Goal: Task Accomplishment & Management: Use online tool/utility

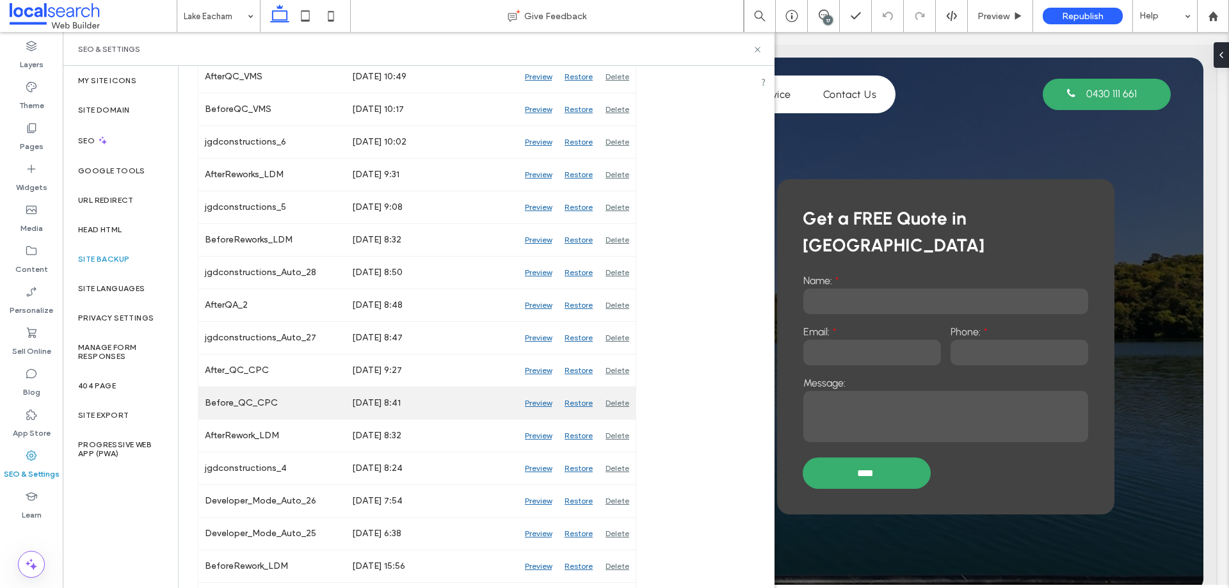
scroll to position [256, 0]
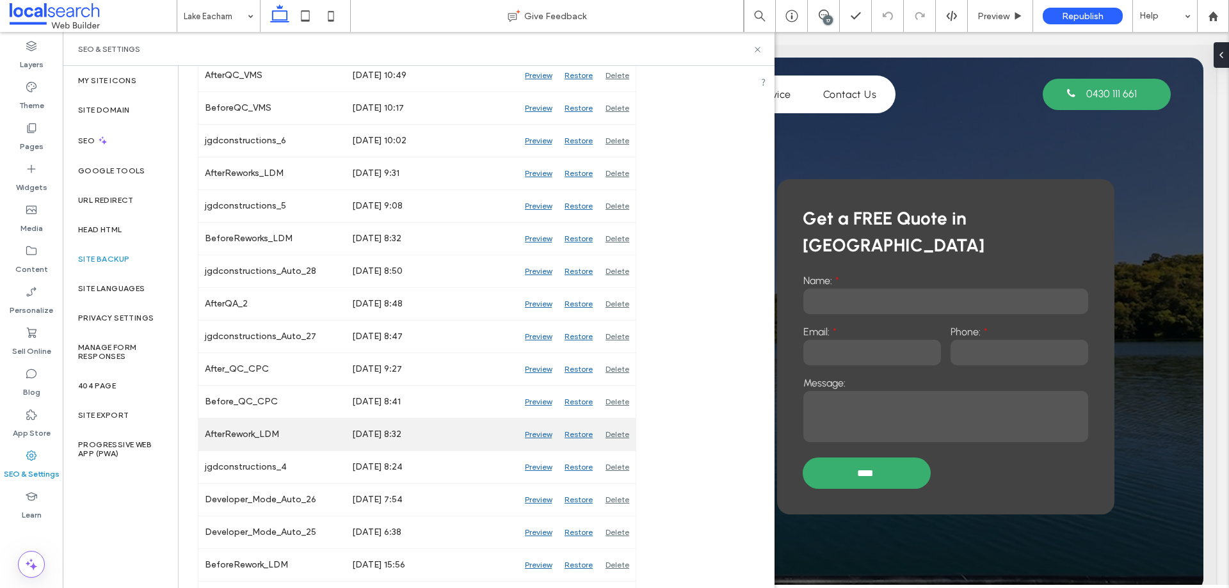
click at [526, 430] on div "Preview" at bounding box center [539, 435] width 40 height 32
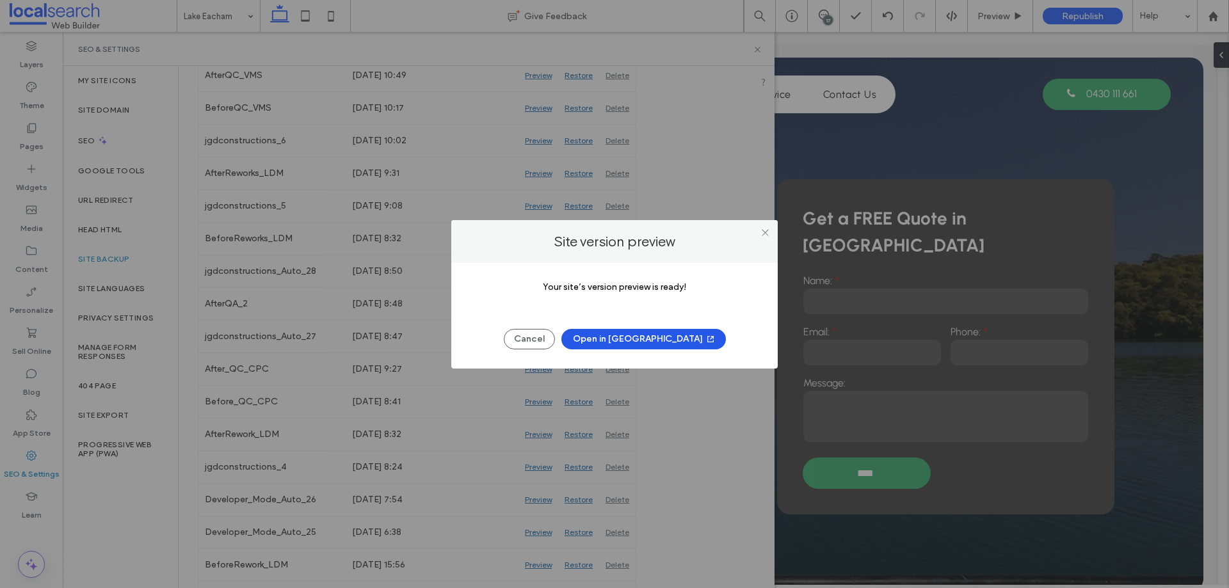
click at [650, 340] on button "Open in [GEOGRAPHIC_DATA]" at bounding box center [644, 339] width 165 height 20
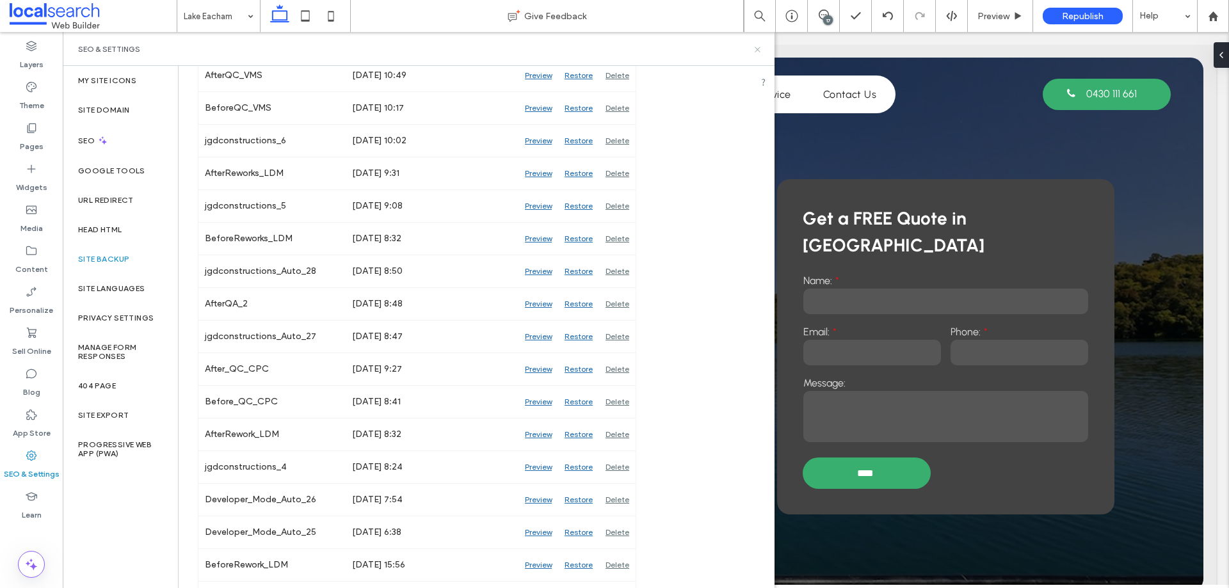
click at [756, 53] on icon at bounding box center [758, 50] width 10 height 10
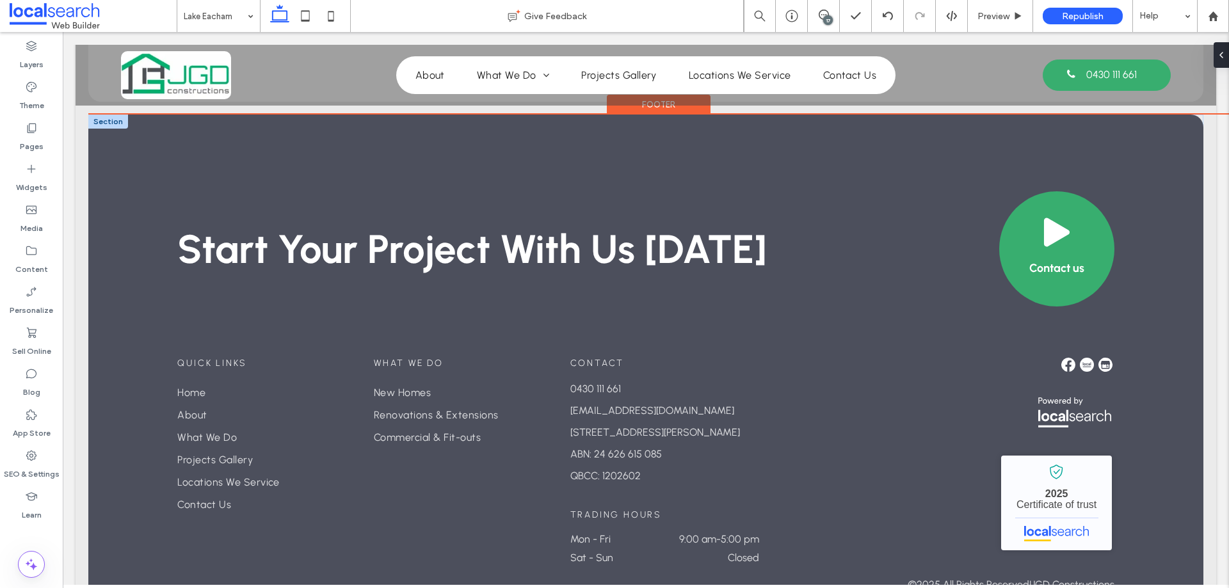
scroll to position [2996, 0]
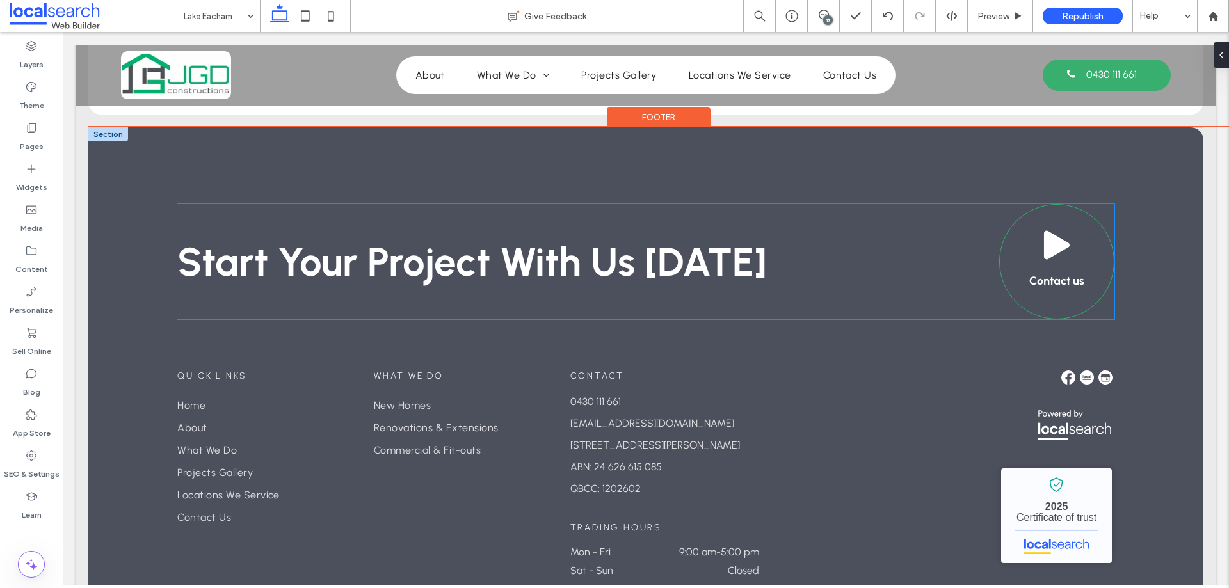
click at [1041, 204] on link "Contact us" at bounding box center [1057, 261] width 115 height 115
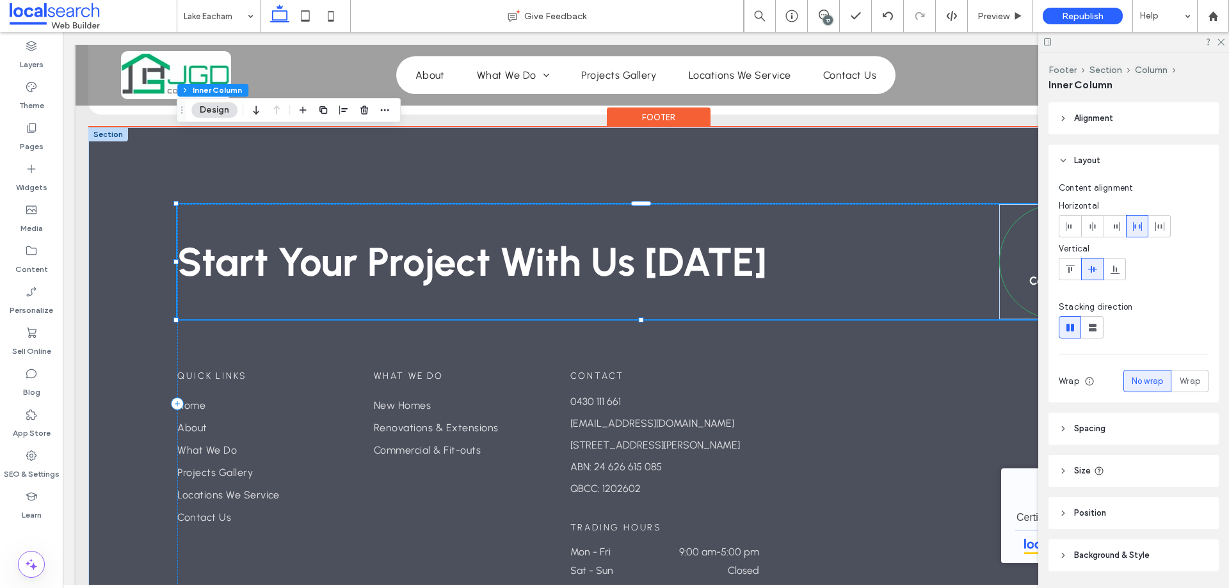
click at [1041, 192] on div "Footer Section Column Inner Column Alignment Layout Content alignment Horizonta…" at bounding box center [1134, 321] width 191 height 536
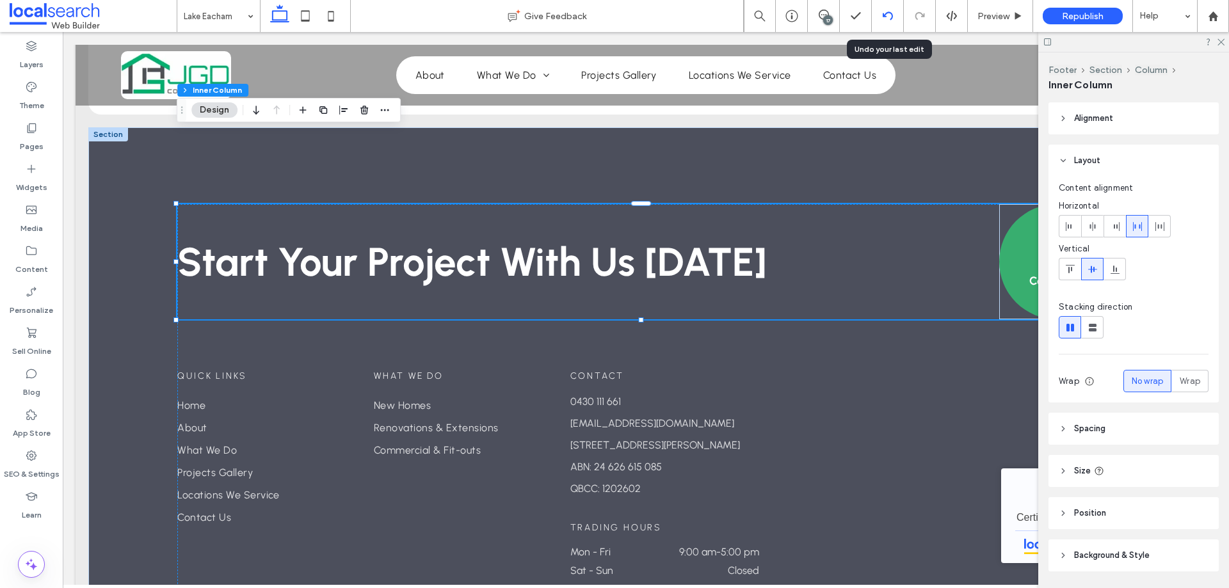
click at [885, 23] on div at bounding box center [888, 16] width 32 height 32
click at [1220, 41] on use at bounding box center [1221, 42] width 7 height 7
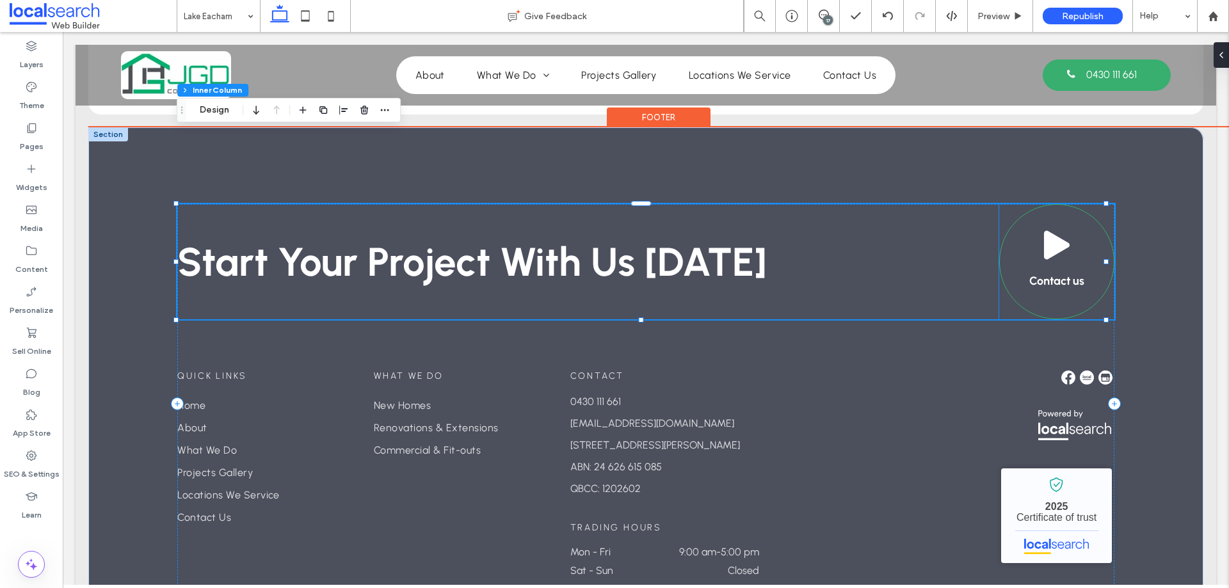
click at [1060, 229] on span at bounding box center [1057, 245] width 32 height 32
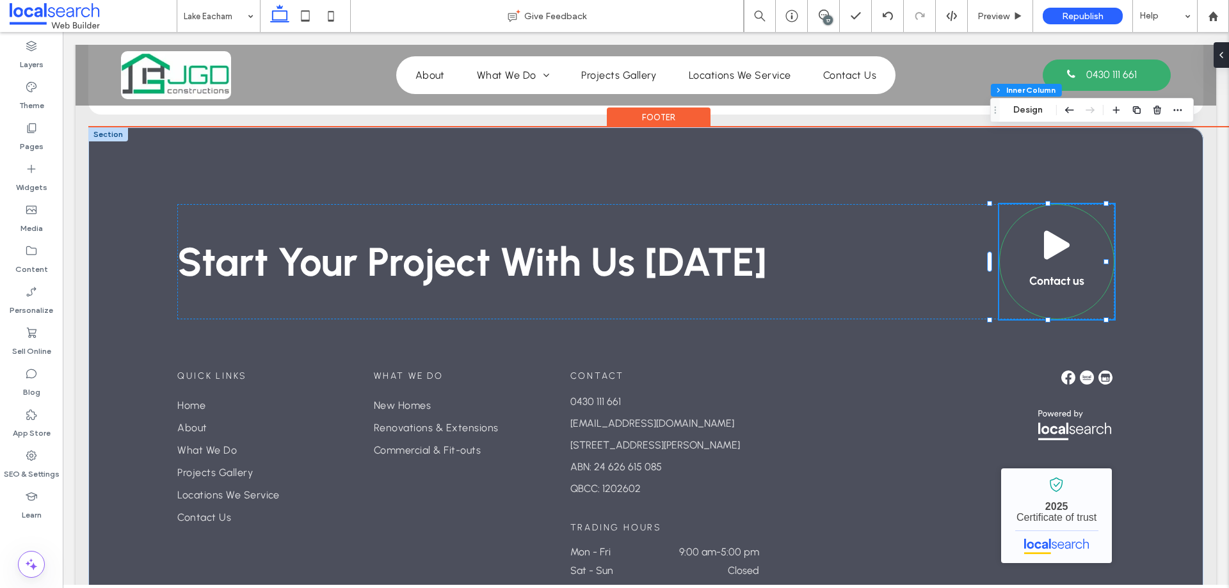
click at [1041, 229] on span at bounding box center [1057, 245] width 32 height 32
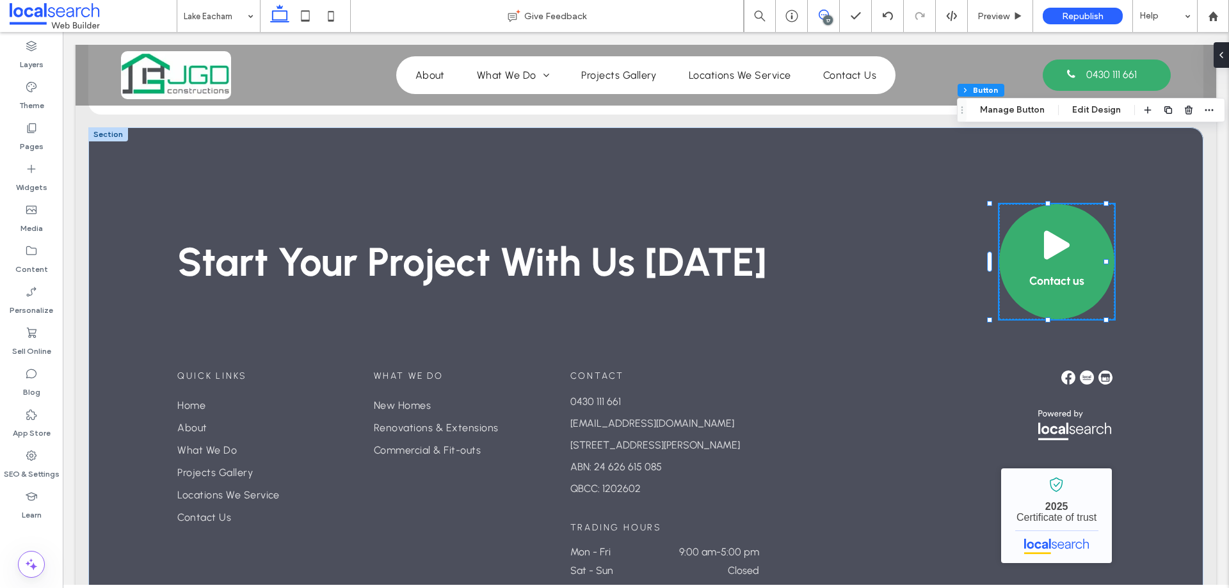
click at [819, 15] on use at bounding box center [824, 15] width 10 height 10
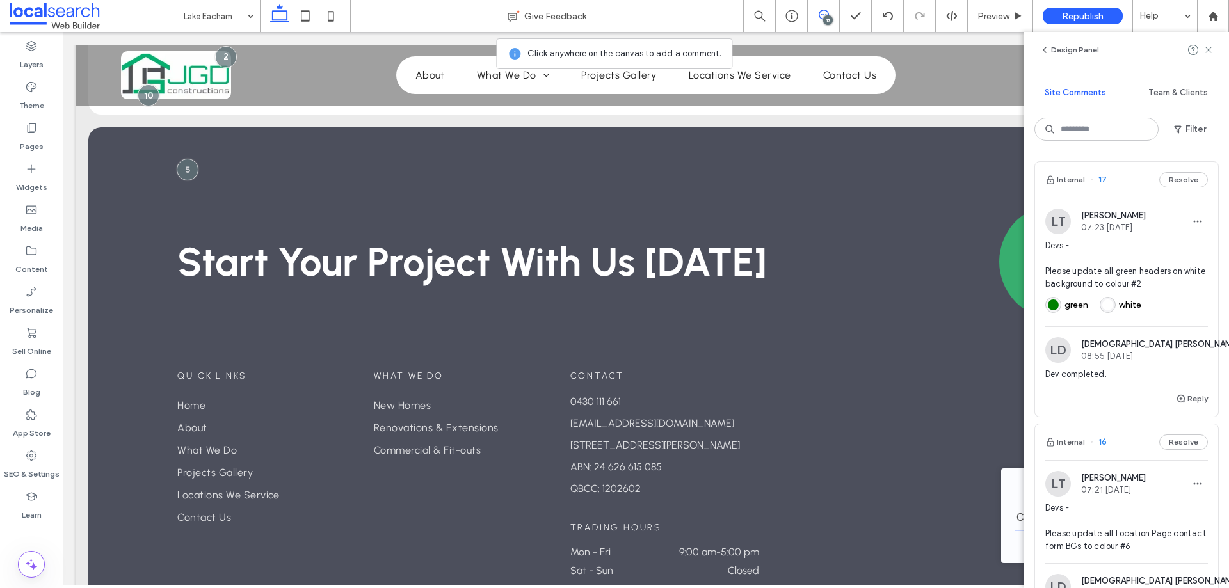
scroll to position [320, 0]
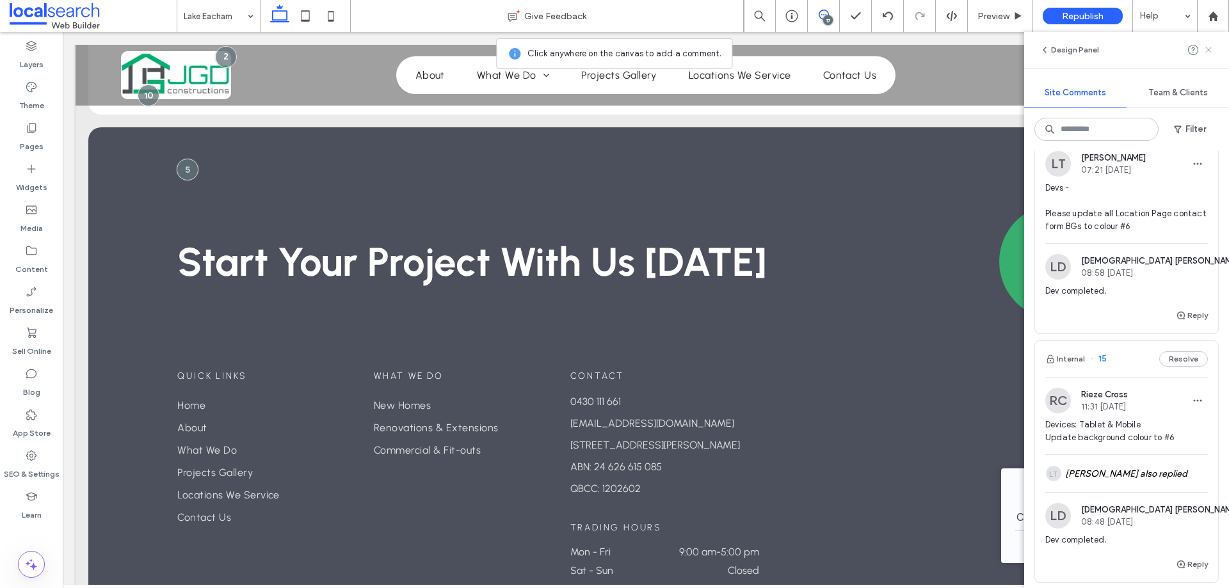
click at [1209, 51] on use at bounding box center [1209, 50] width 6 height 6
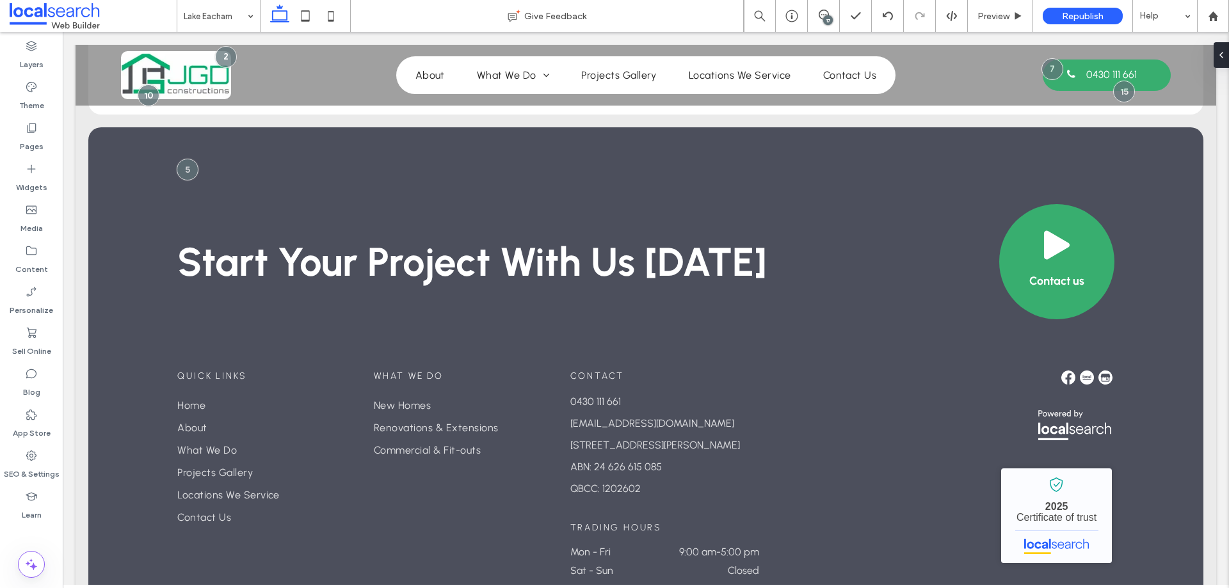
scroll to position [0, 0]
click at [884, 12] on icon at bounding box center [888, 16] width 10 height 10
click at [29, 473] on label "SEO & Settings" at bounding box center [32, 471] width 56 height 18
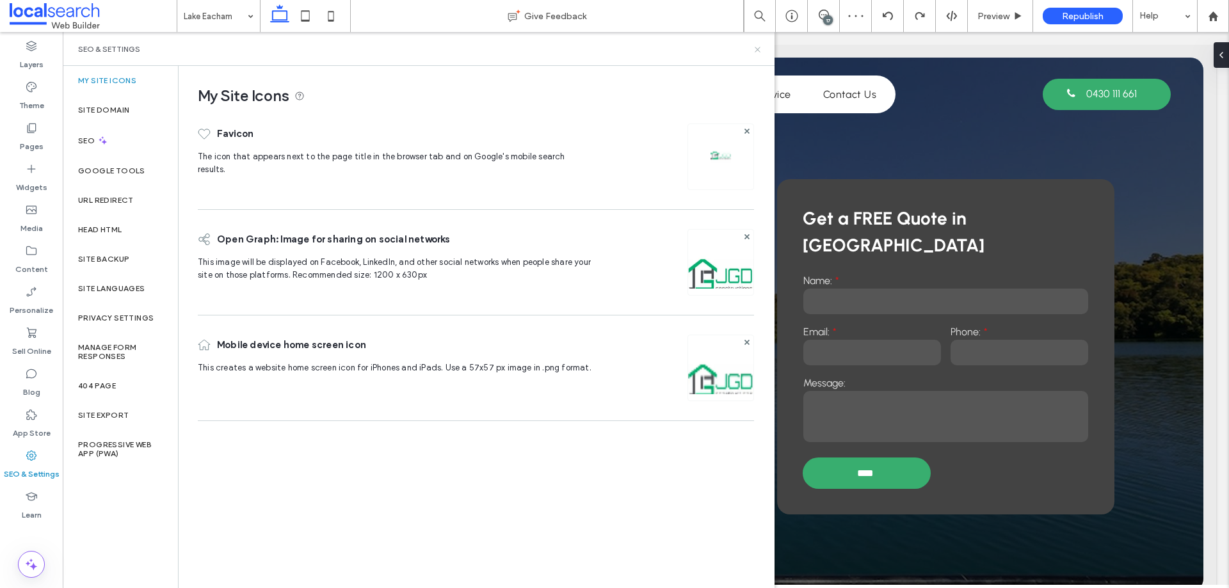
drag, startPoint x: 754, startPoint y: 49, endPoint x: 833, endPoint y: 212, distance: 180.7
click at [754, 49] on icon at bounding box center [758, 50] width 10 height 10
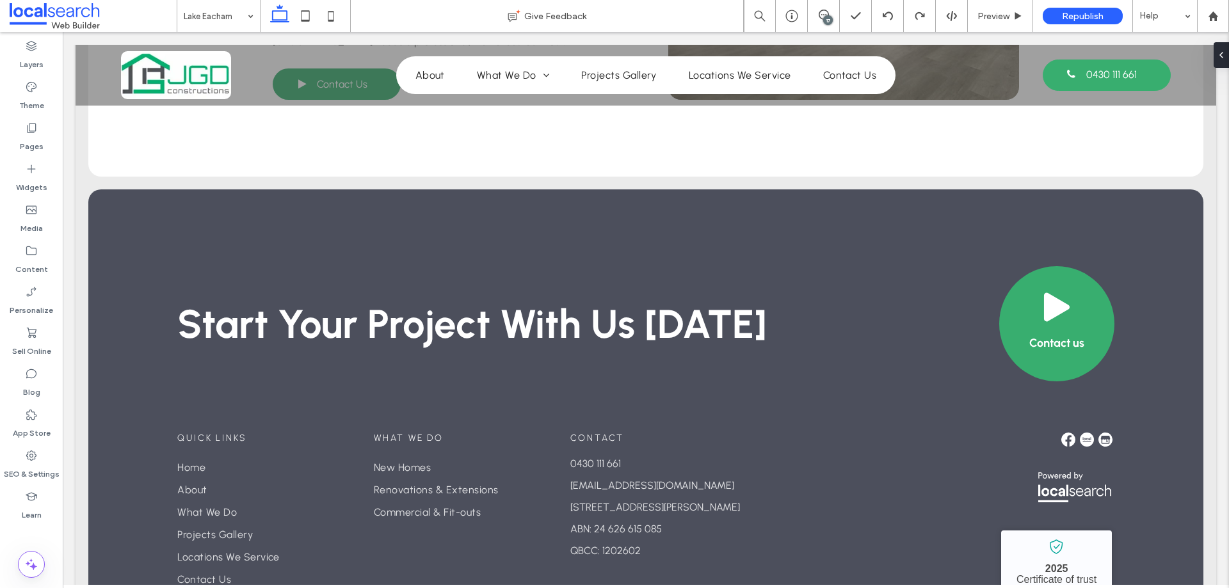
scroll to position [3009, 0]
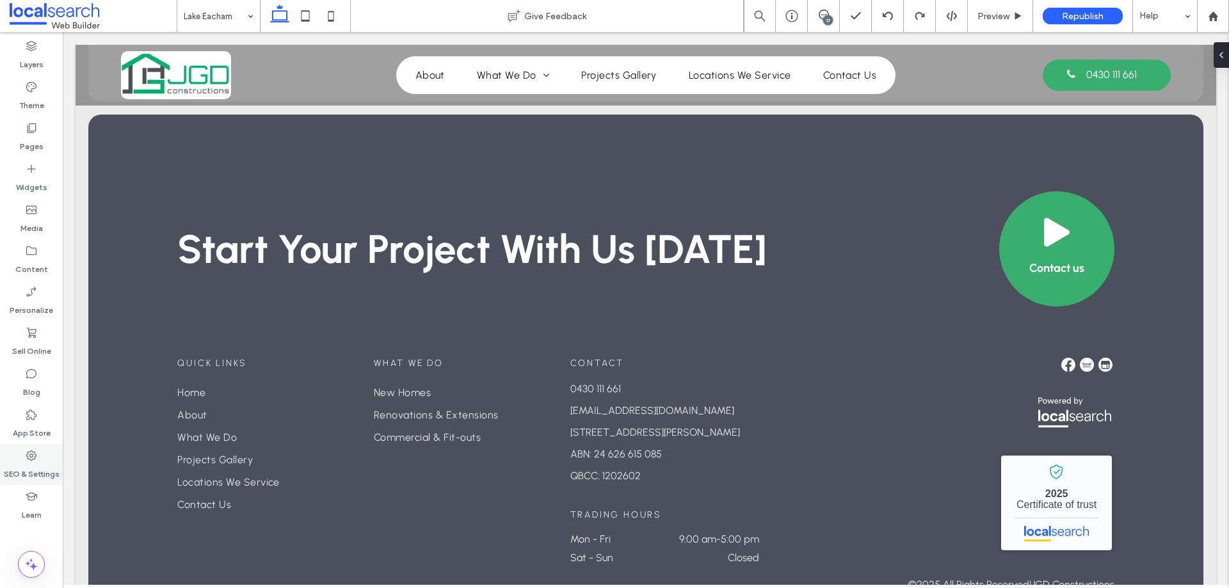
click at [28, 465] on label "SEO & Settings" at bounding box center [32, 471] width 56 height 18
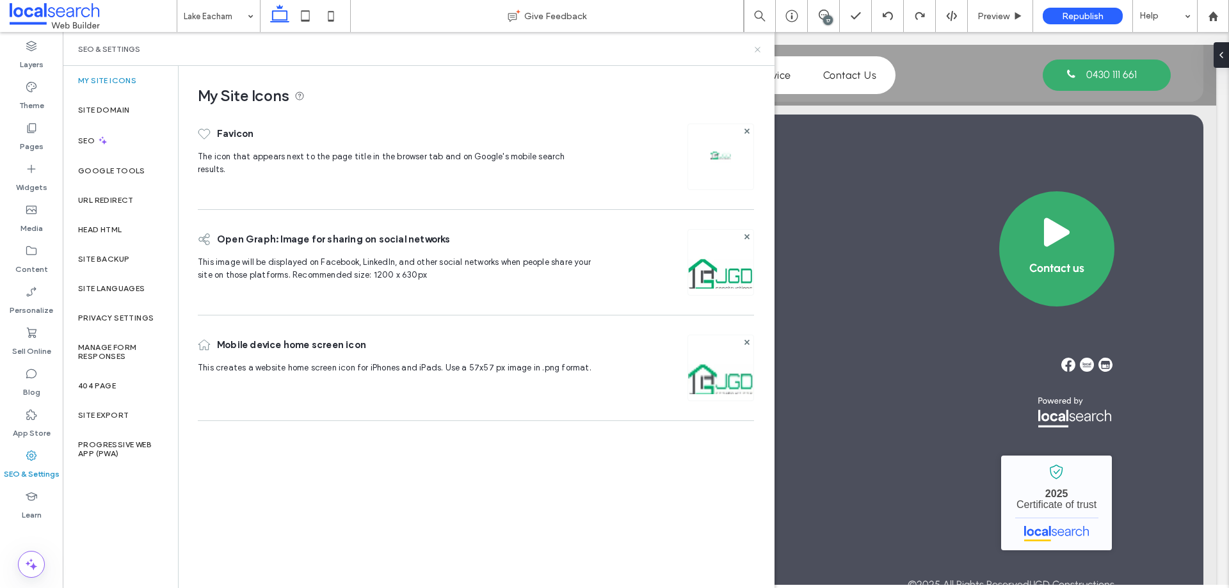
drag, startPoint x: 758, startPoint y: 51, endPoint x: 944, endPoint y: 159, distance: 216.4
click at [758, 51] on icon at bounding box center [758, 50] width 10 height 10
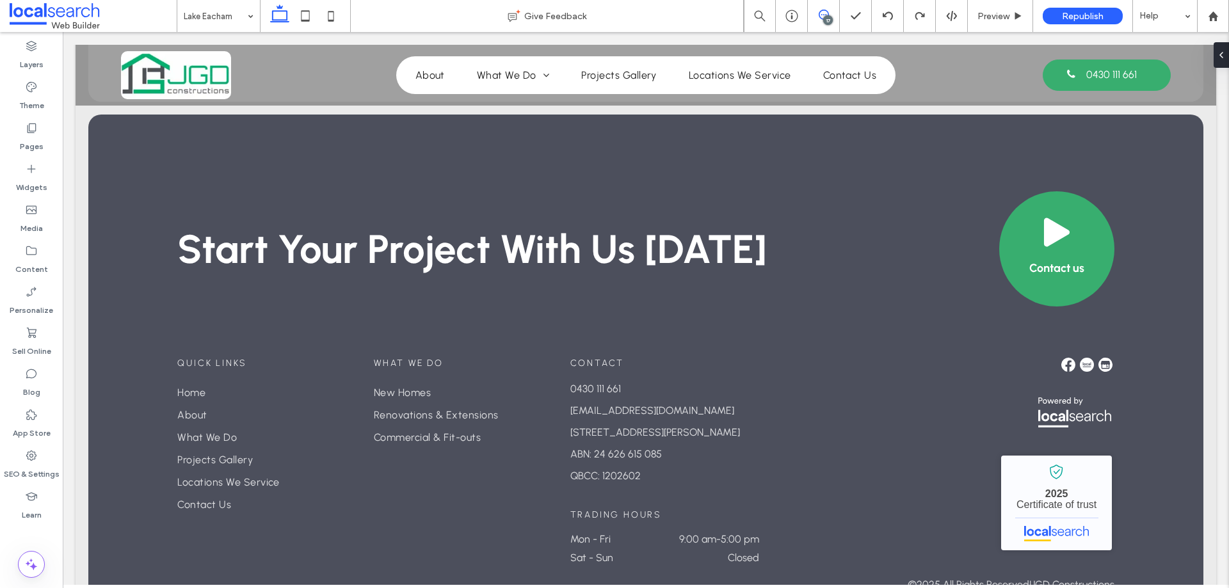
drag, startPoint x: 829, startPoint y: 13, endPoint x: 764, endPoint y: 0, distance: 66.1
click at [829, 13] on use at bounding box center [824, 15] width 10 height 10
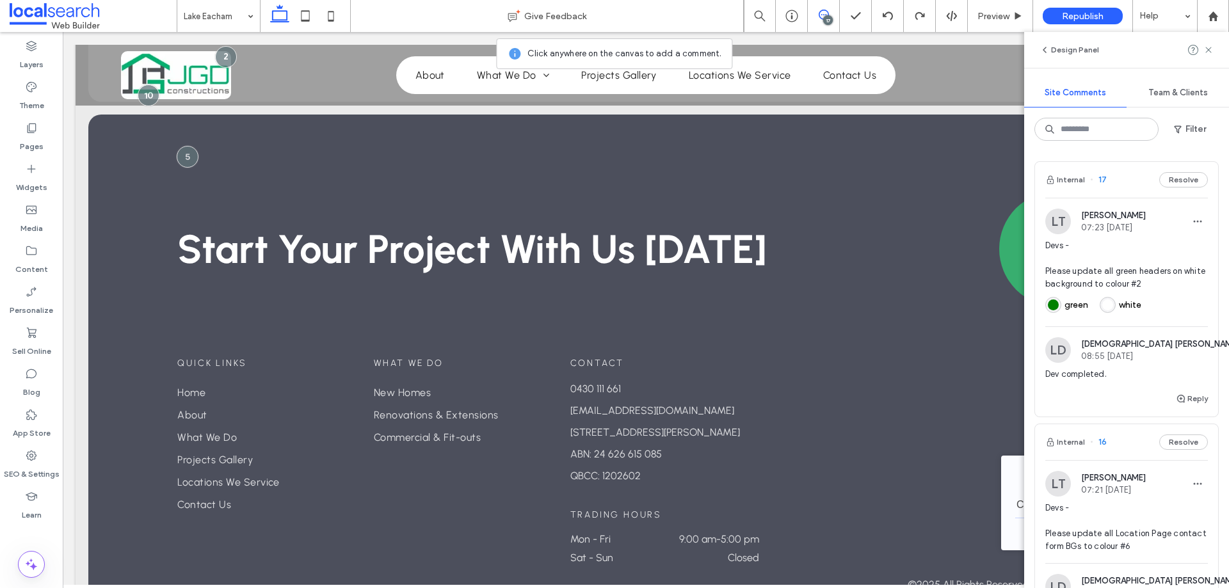
click at [831, 14] on span at bounding box center [823, 15] width 31 height 10
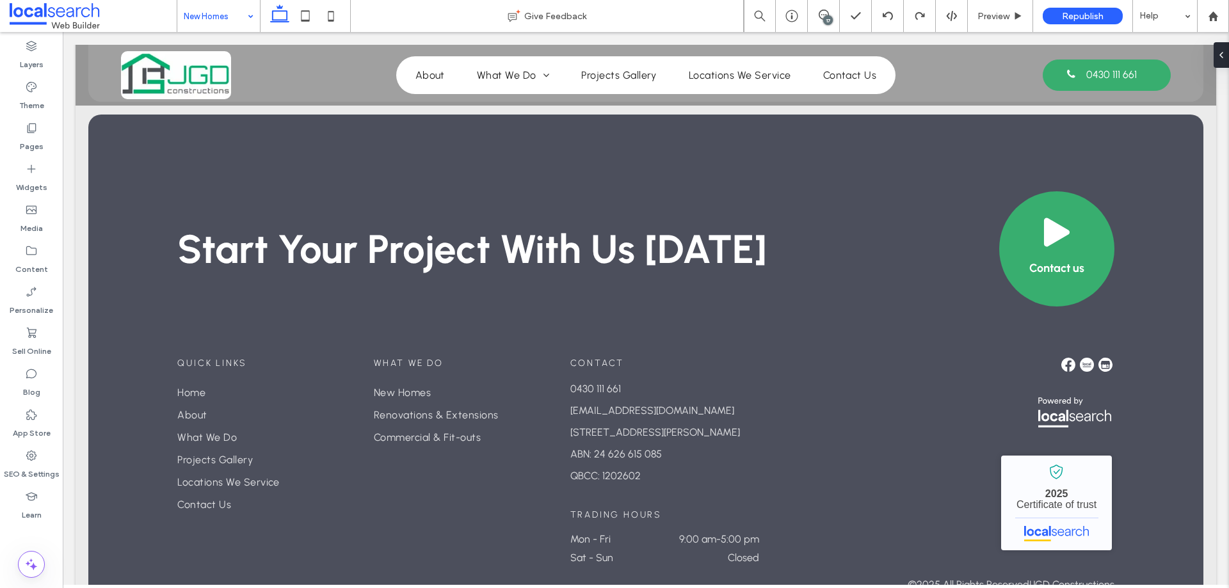
click at [236, 20] on input at bounding box center [215, 16] width 63 height 32
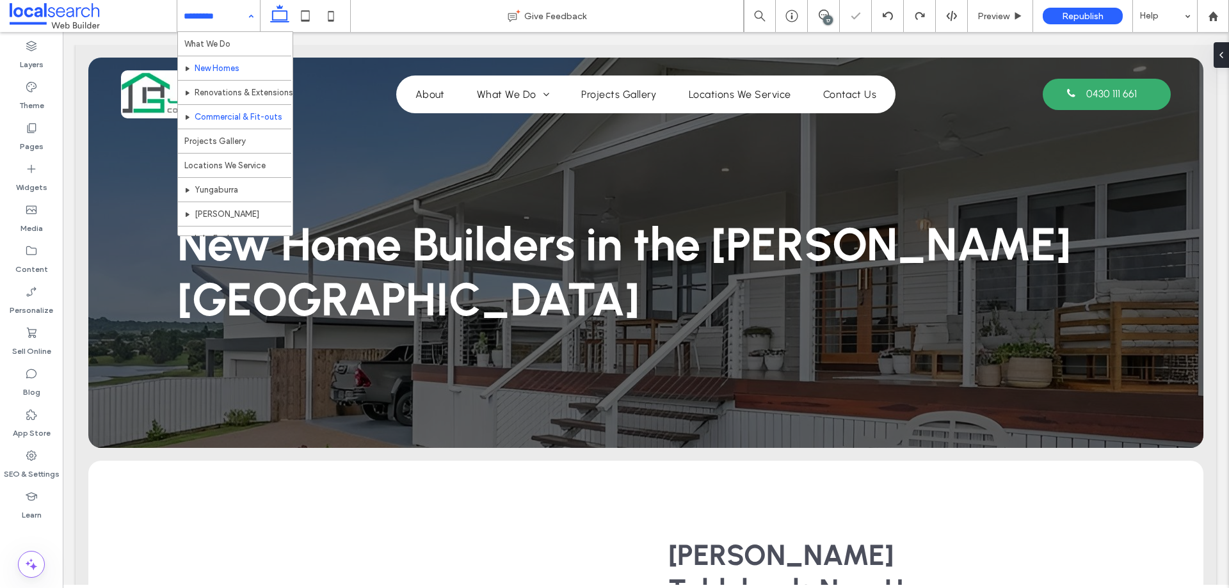
scroll to position [86, 0]
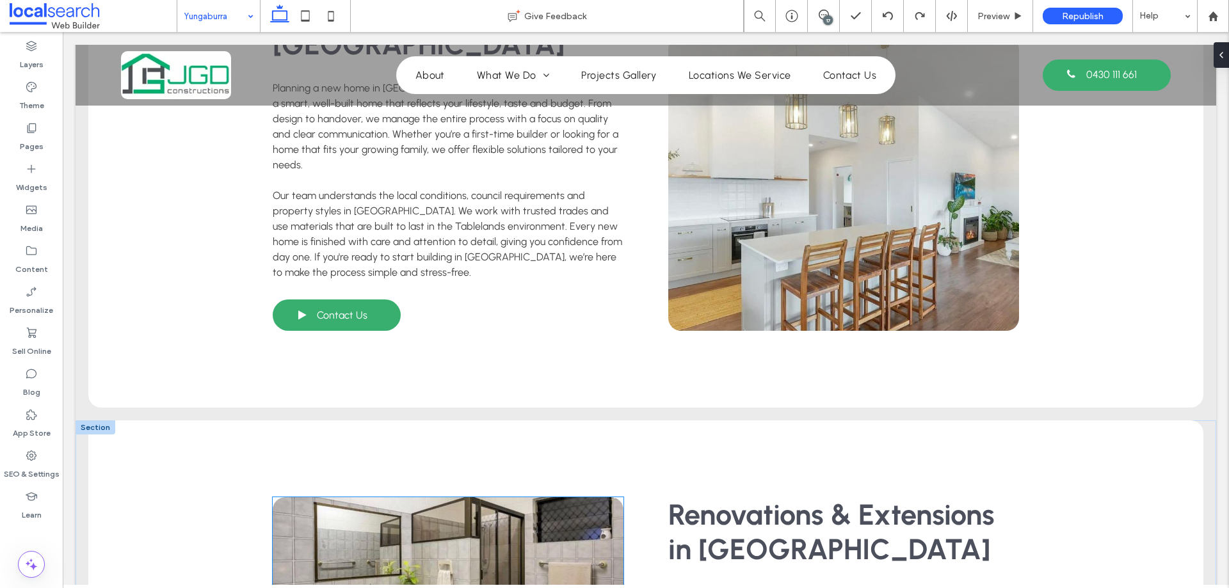
scroll to position [1729, 0]
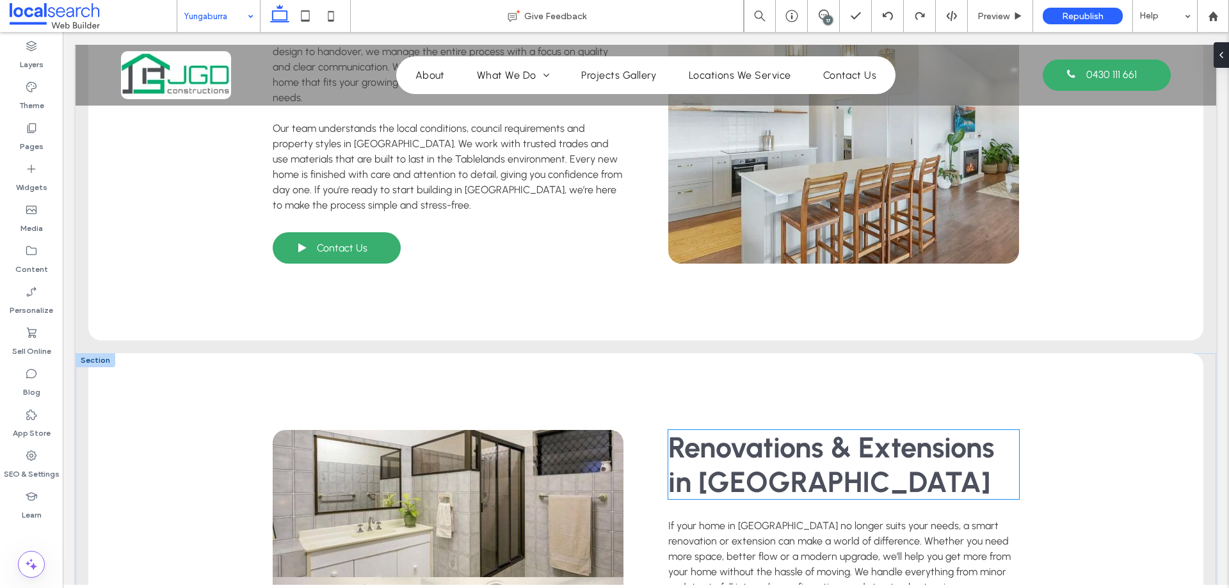
click at [761, 430] on span "Renovations & Extensions in [GEOGRAPHIC_DATA]" at bounding box center [832, 464] width 327 height 69
click at [761, 430] on div "Renovations & Extensions in [GEOGRAPHIC_DATA]" at bounding box center [844, 464] width 351 height 69
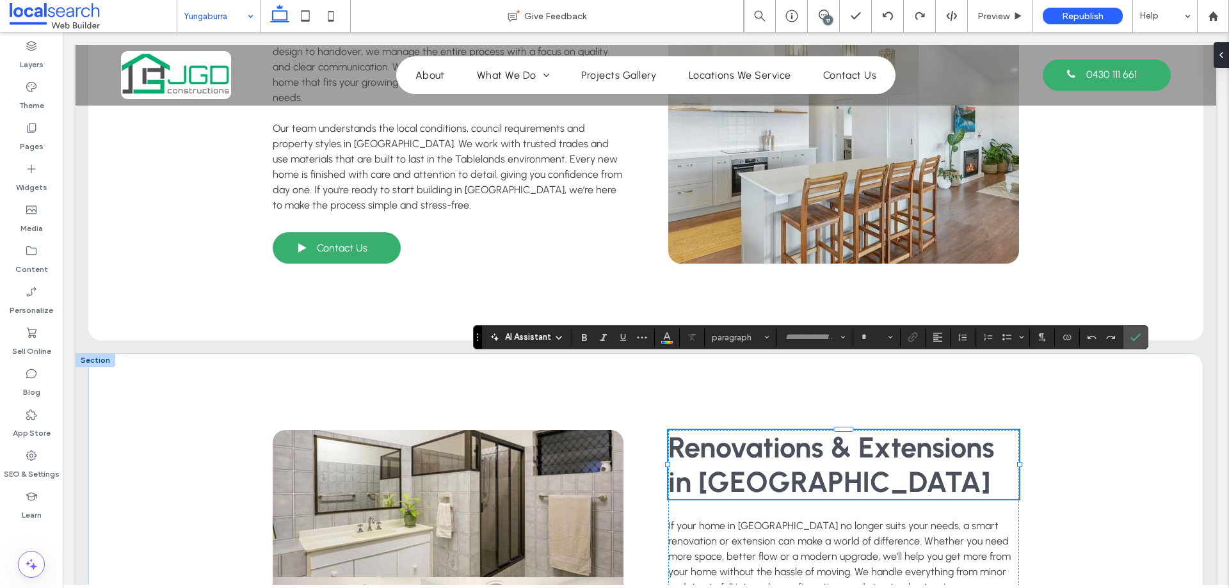
type input "********"
type input "**"
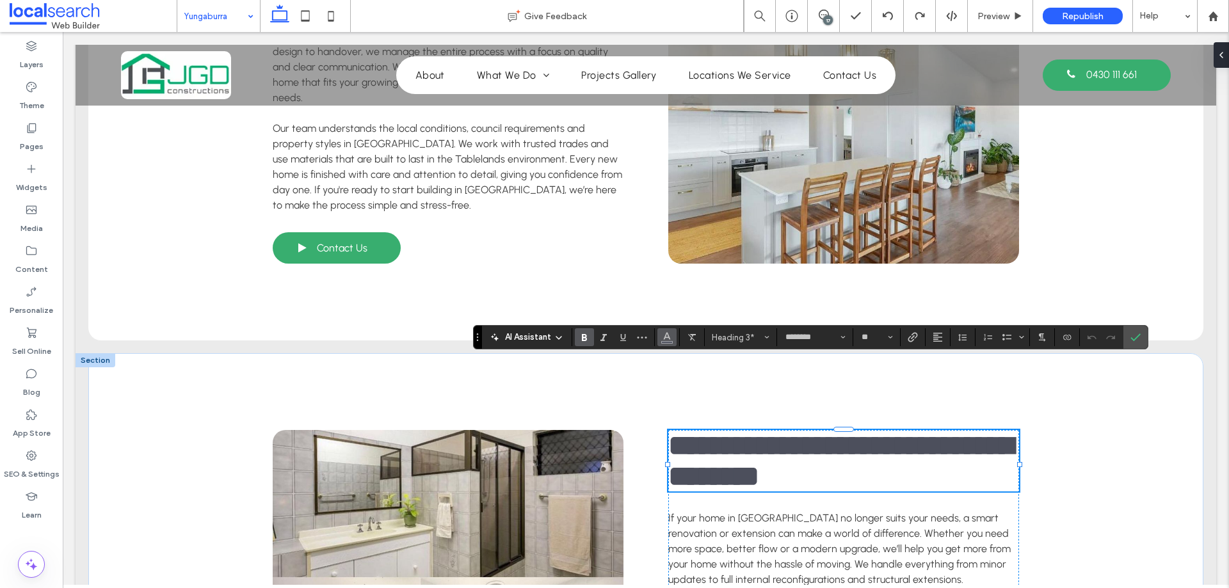
click at [669, 343] on span "Color" at bounding box center [667, 336] width 10 height 17
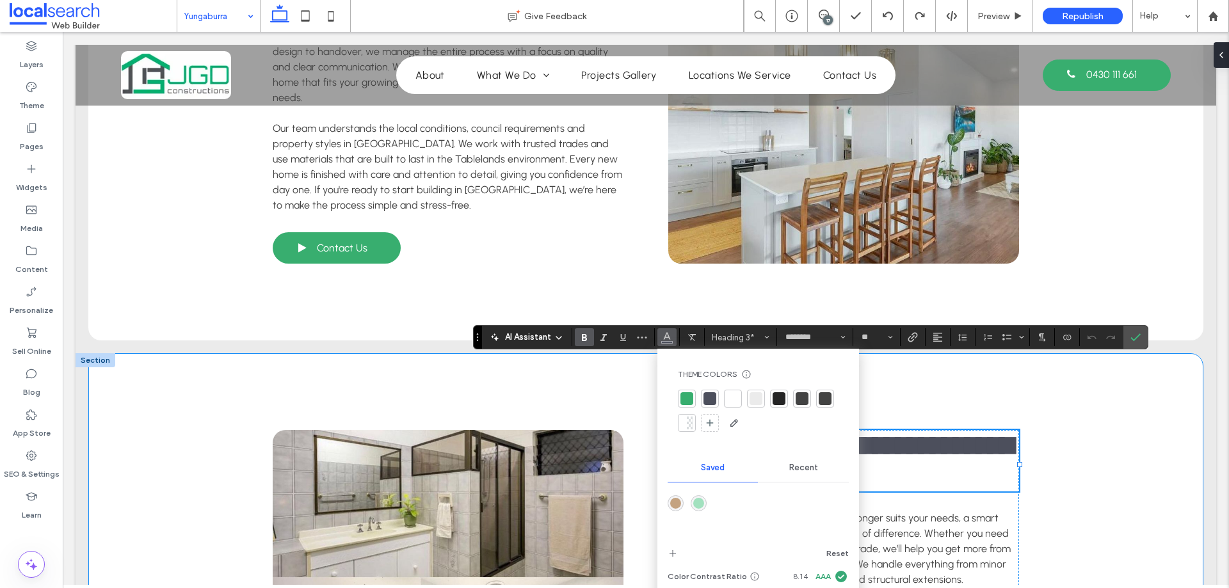
click at [440, 353] on div "**********" at bounding box center [646, 587] width 768 height 469
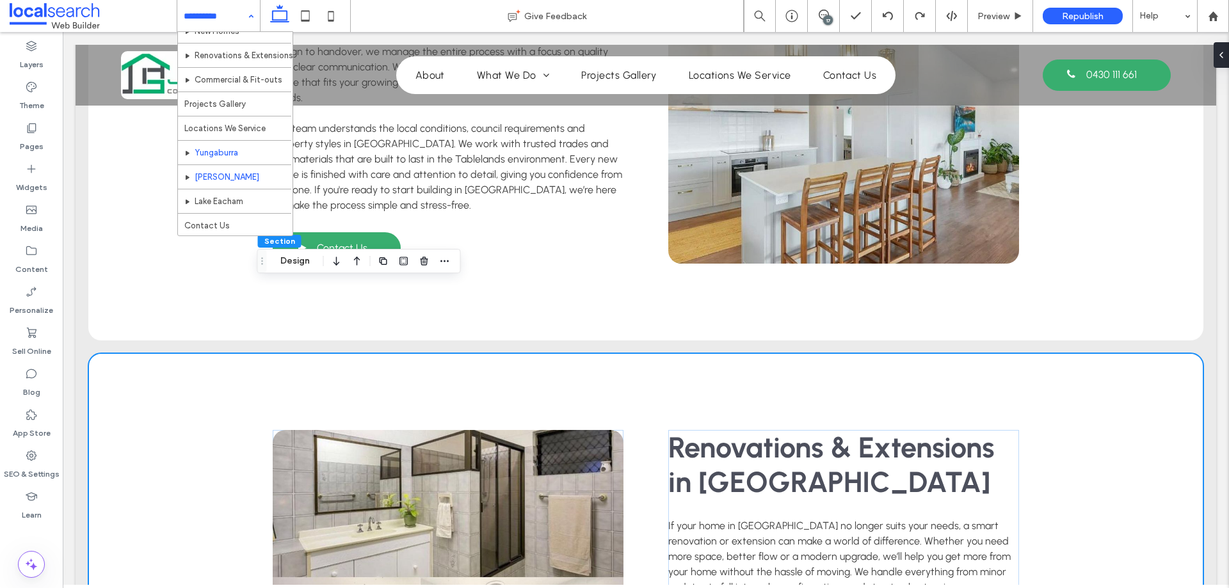
scroll to position [86, 0]
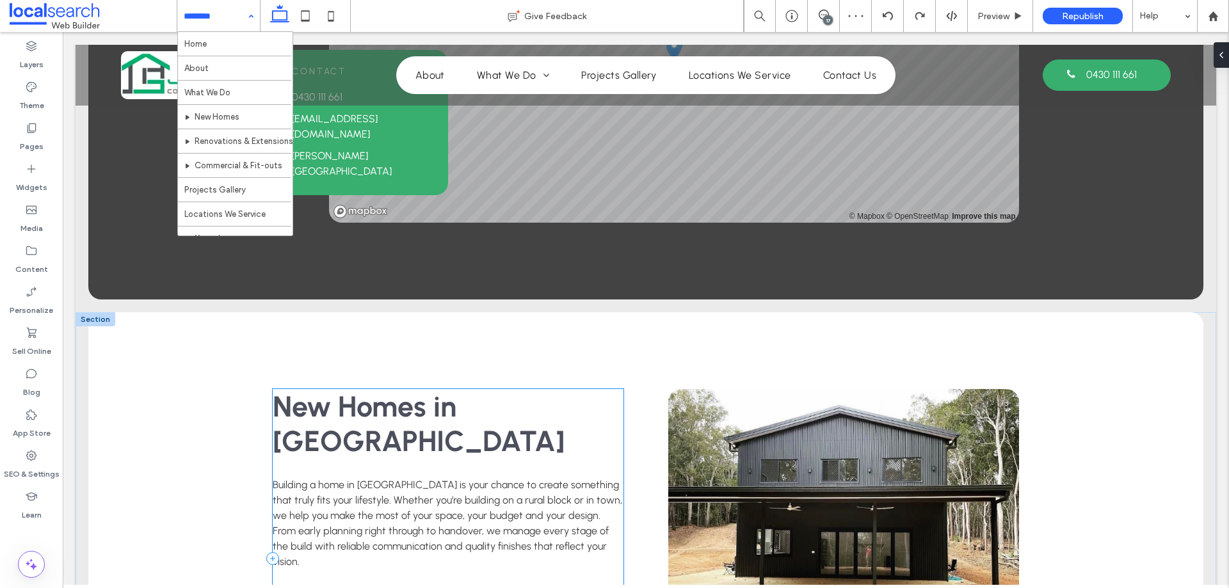
scroll to position [1281, 0]
click at [446, 389] on span "New Homes in [GEOGRAPHIC_DATA]" at bounding box center [419, 423] width 292 height 69
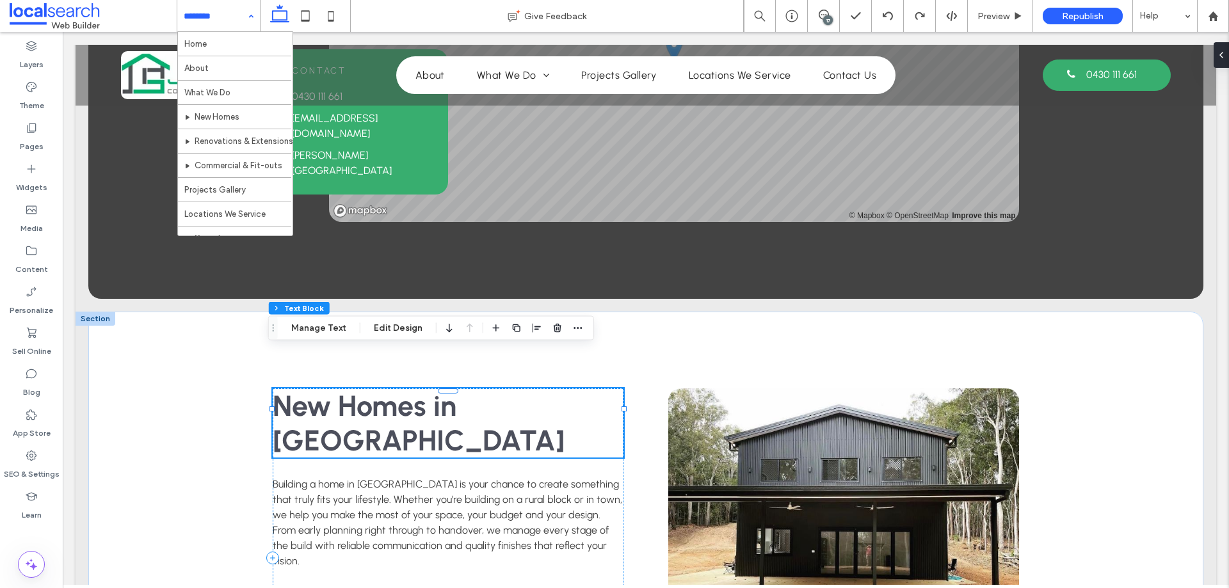
click at [446, 389] on div "New Homes in [GEOGRAPHIC_DATA]" at bounding box center [448, 423] width 351 height 69
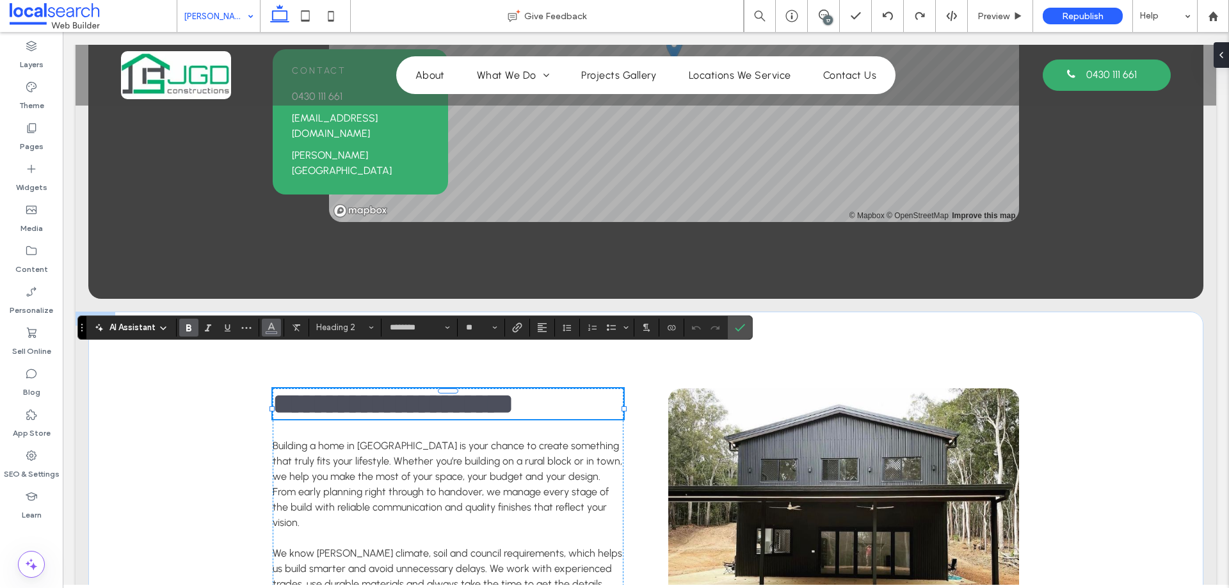
click at [274, 323] on icon "Color" at bounding box center [271, 326] width 10 height 10
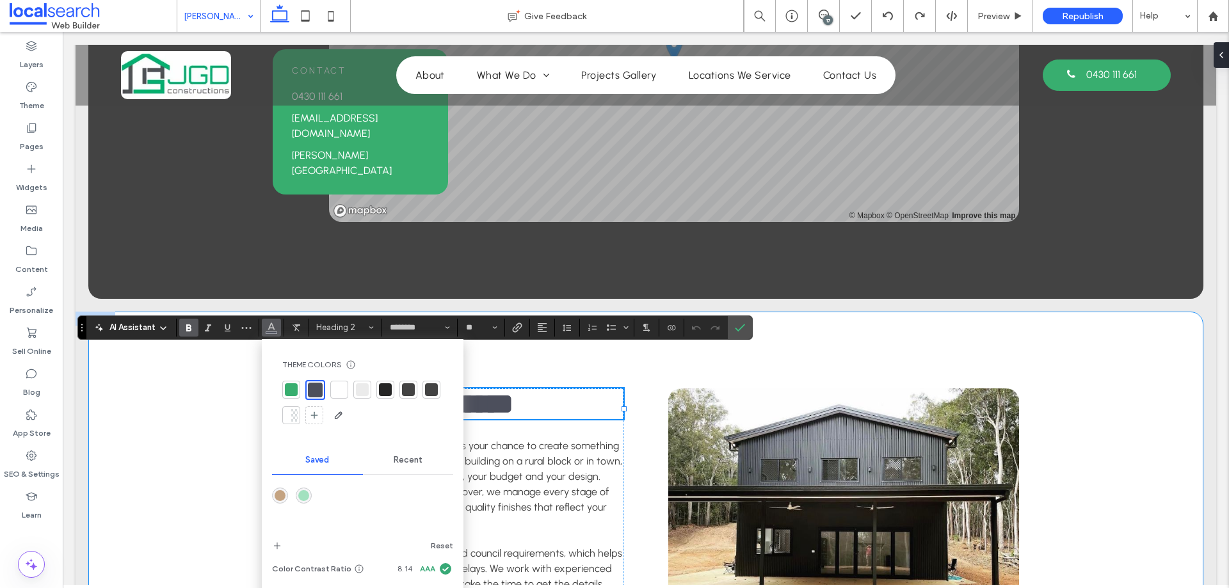
click at [336, 312] on div "**********" at bounding box center [646, 539] width 768 height 454
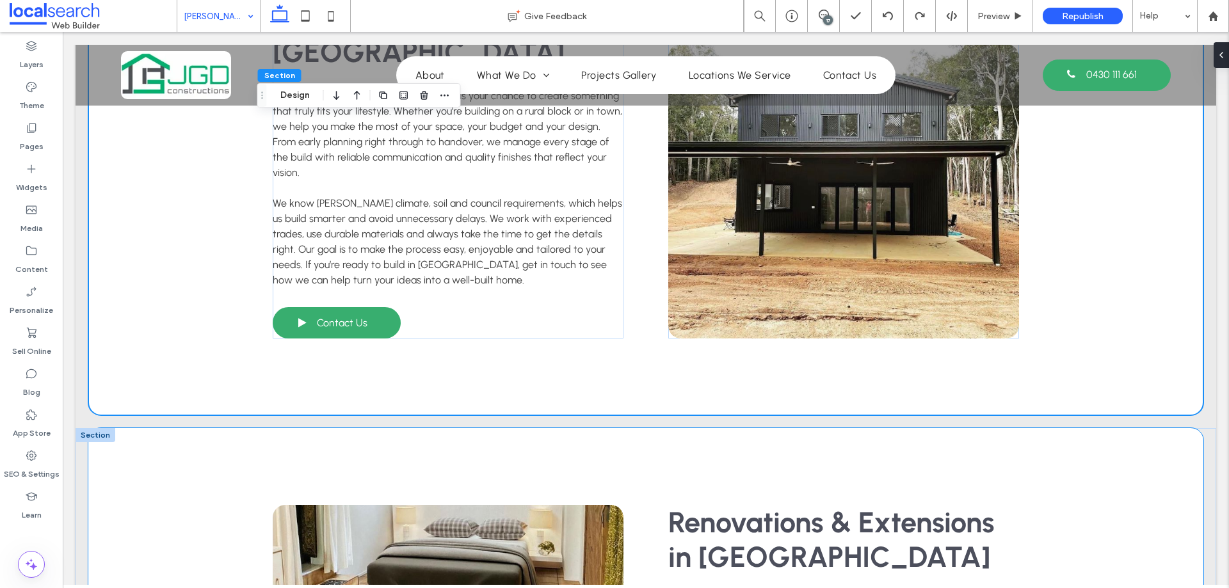
scroll to position [1665, 0]
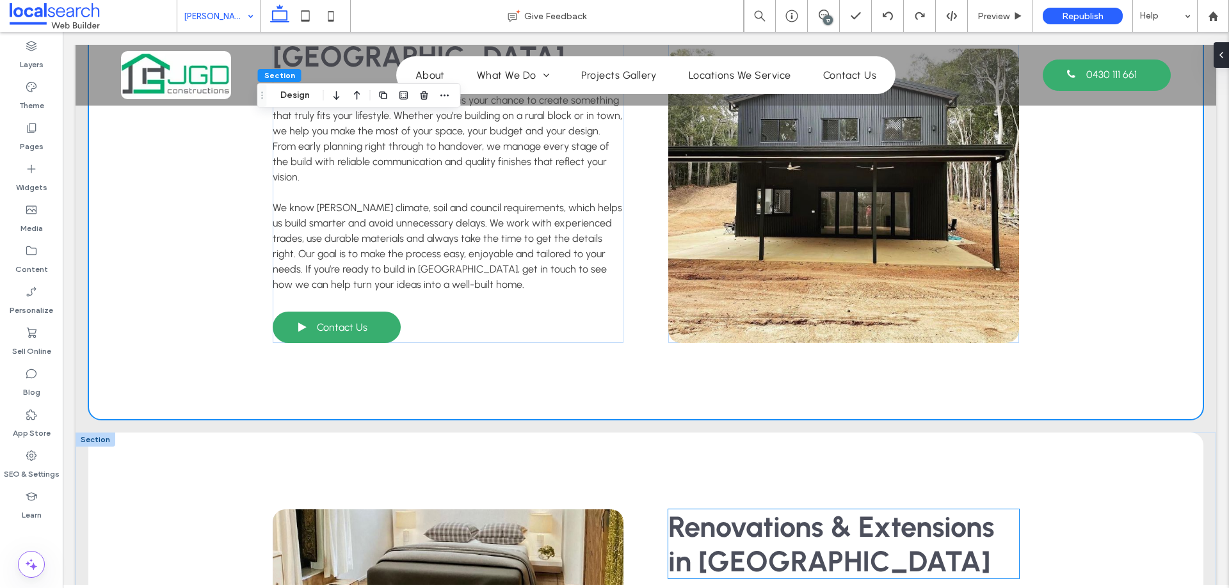
click at [715, 510] on span "Renovations & Extensions in [GEOGRAPHIC_DATA]" at bounding box center [832, 544] width 327 height 69
click at [715, 510] on div "Renovations & Extensions in [GEOGRAPHIC_DATA]" at bounding box center [844, 544] width 351 height 69
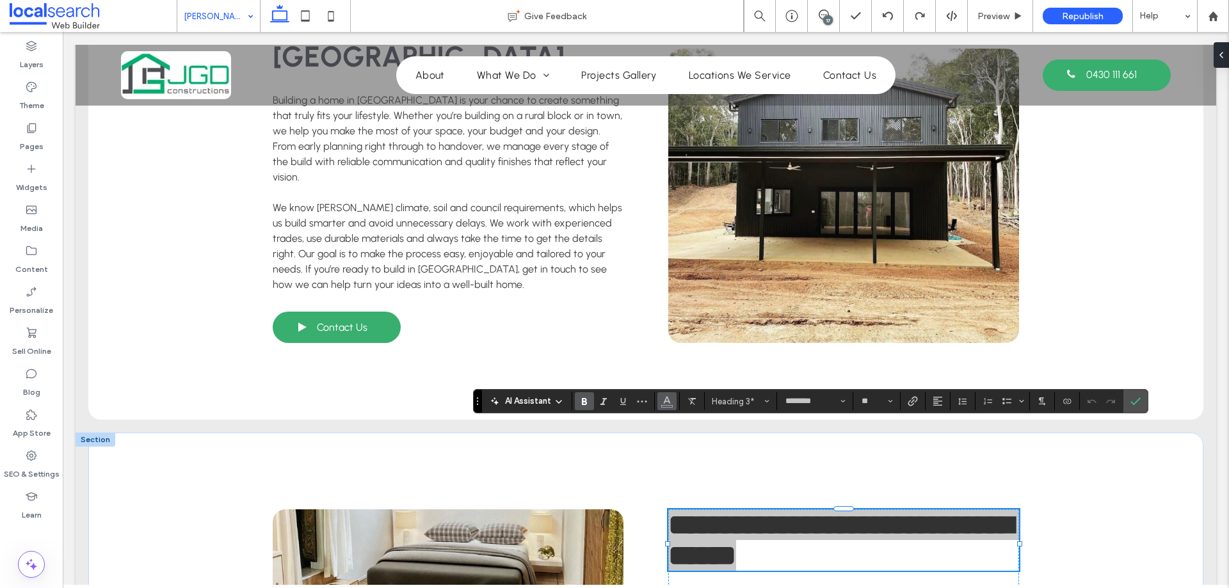
click at [667, 406] on span "Color" at bounding box center [667, 400] width 10 height 17
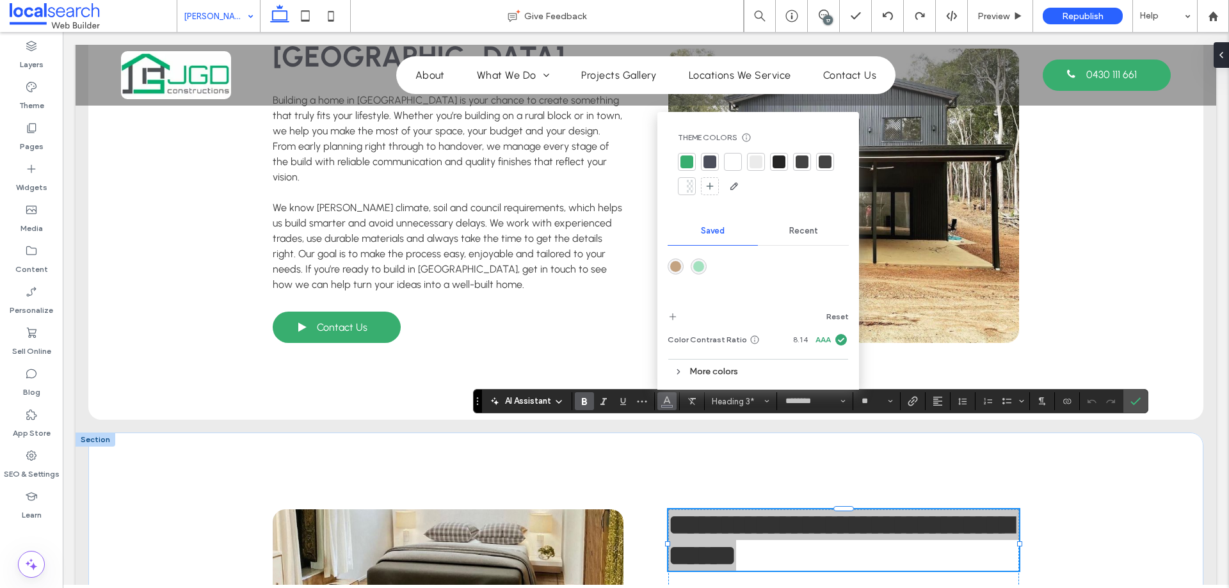
click at [708, 165] on div at bounding box center [710, 162] width 13 height 13
click at [1137, 399] on icon "Confirm" at bounding box center [1136, 401] width 10 height 10
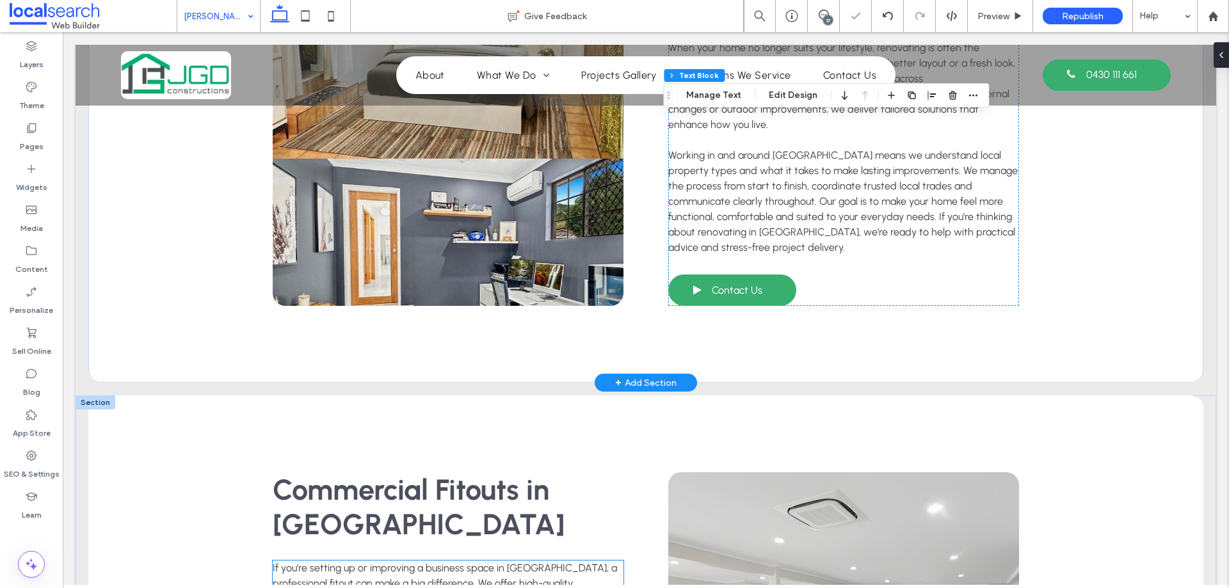
scroll to position [2433, 0]
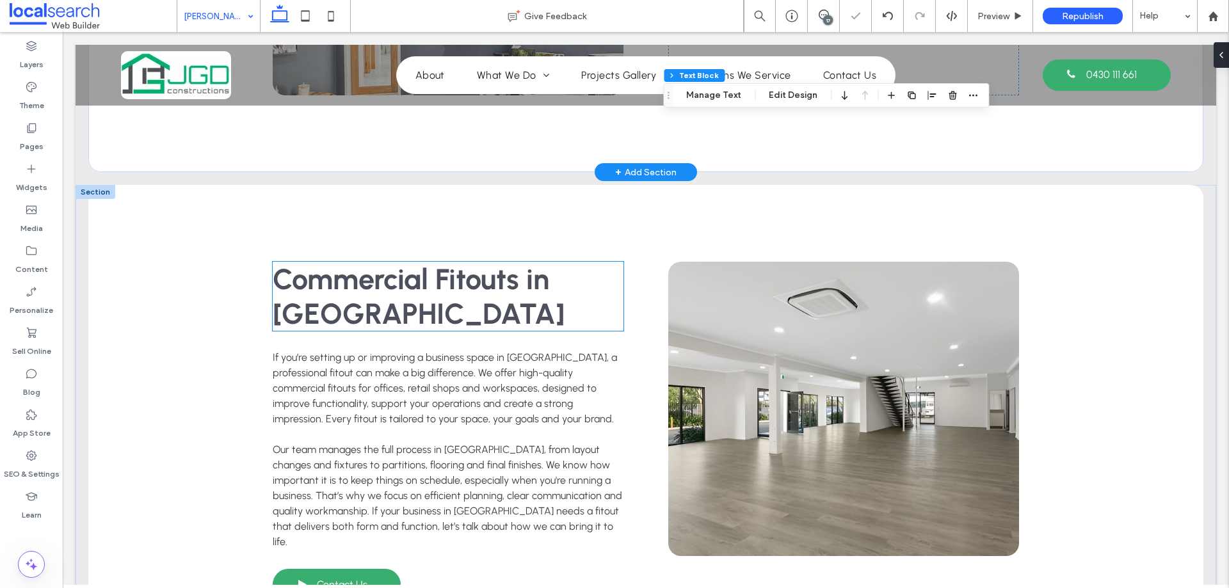
click at [334, 262] on span "Commercial Fitouts in [GEOGRAPHIC_DATA]" at bounding box center [419, 296] width 292 height 69
click at [334, 262] on div "Commercial Fitouts in [GEOGRAPHIC_DATA]" at bounding box center [448, 296] width 351 height 69
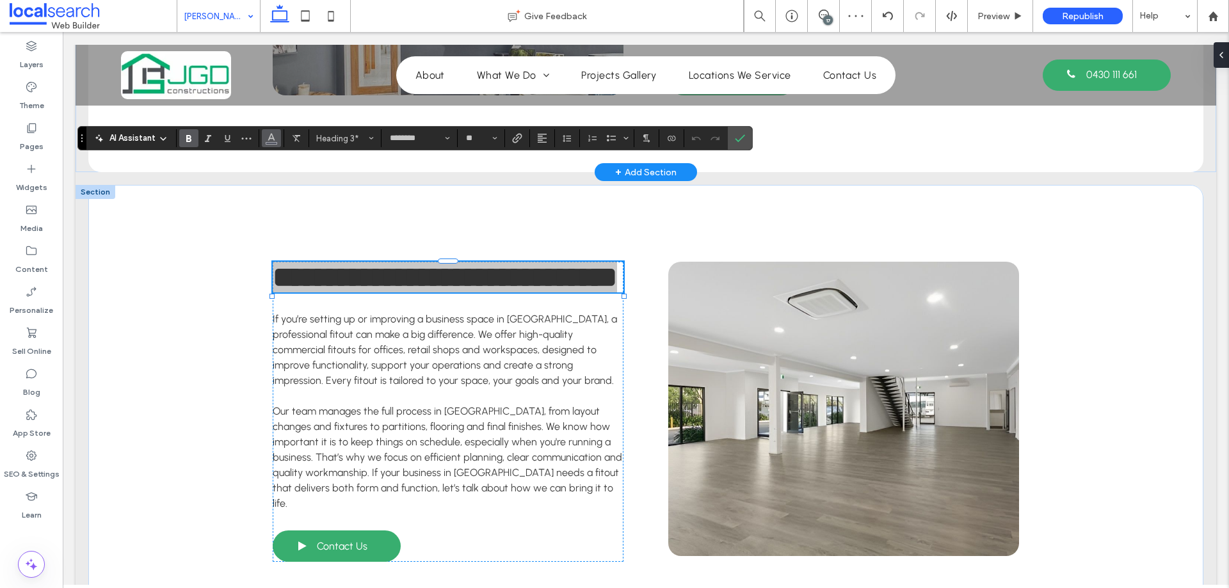
click at [277, 135] on button "Color" at bounding box center [271, 138] width 19 height 18
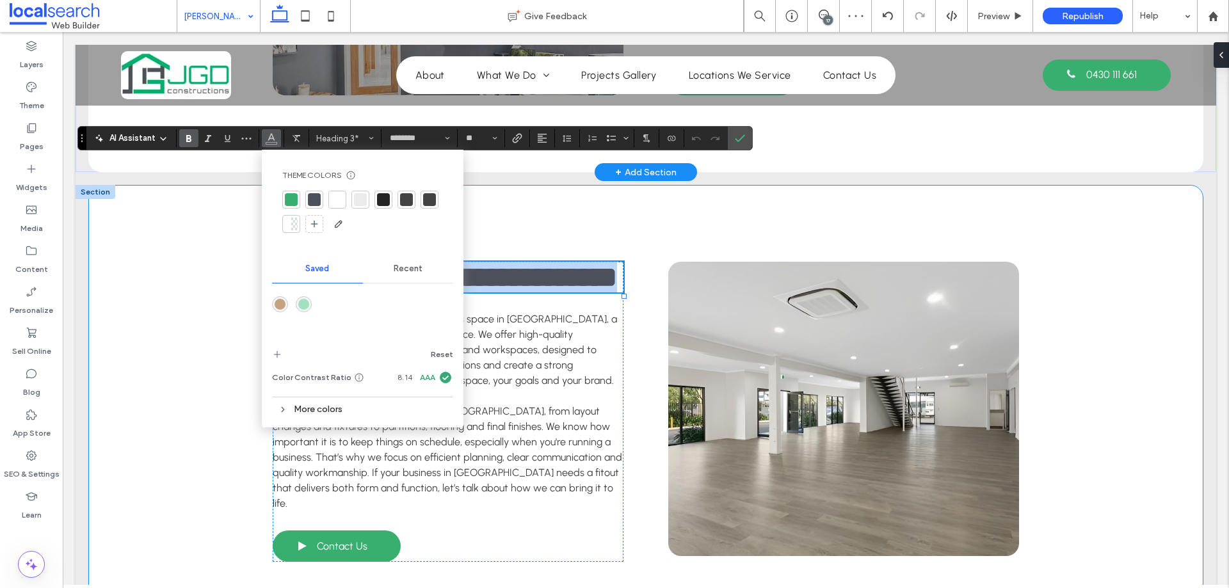
click at [184, 235] on div "**********" at bounding box center [645, 412] width 1115 height 454
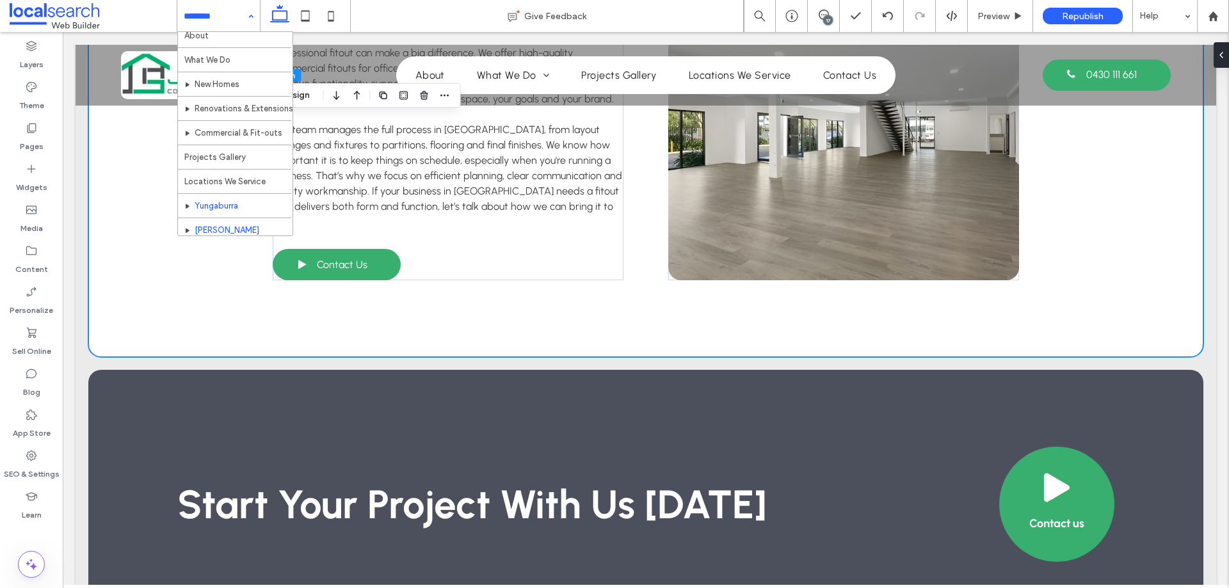
scroll to position [86, 0]
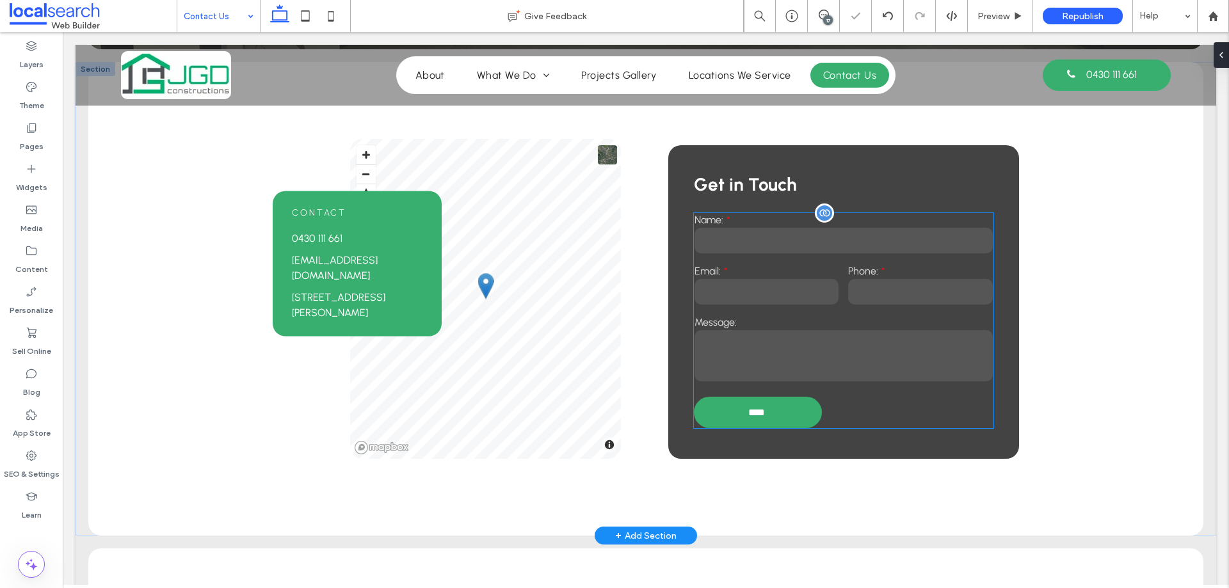
scroll to position [320, 0]
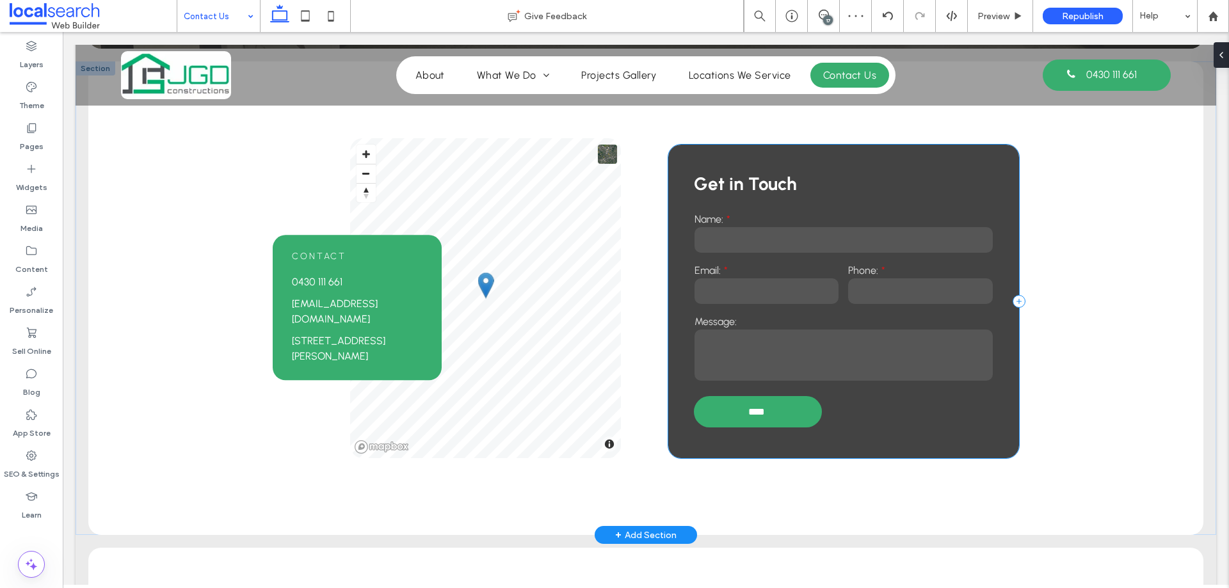
click at [681, 170] on div "Get in Touch Name: Email: Phone: Message: **** Thank you for contacting JGD Con…" at bounding box center [844, 302] width 351 height 314
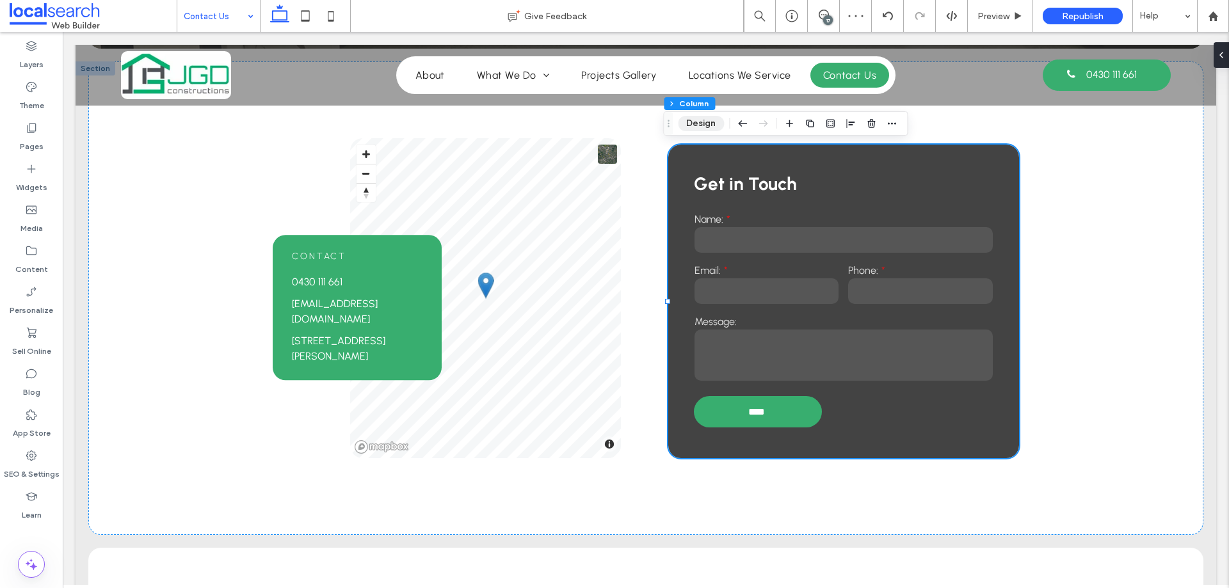
click at [709, 129] on button "Design" at bounding box center [701, 123] width 46 height 15
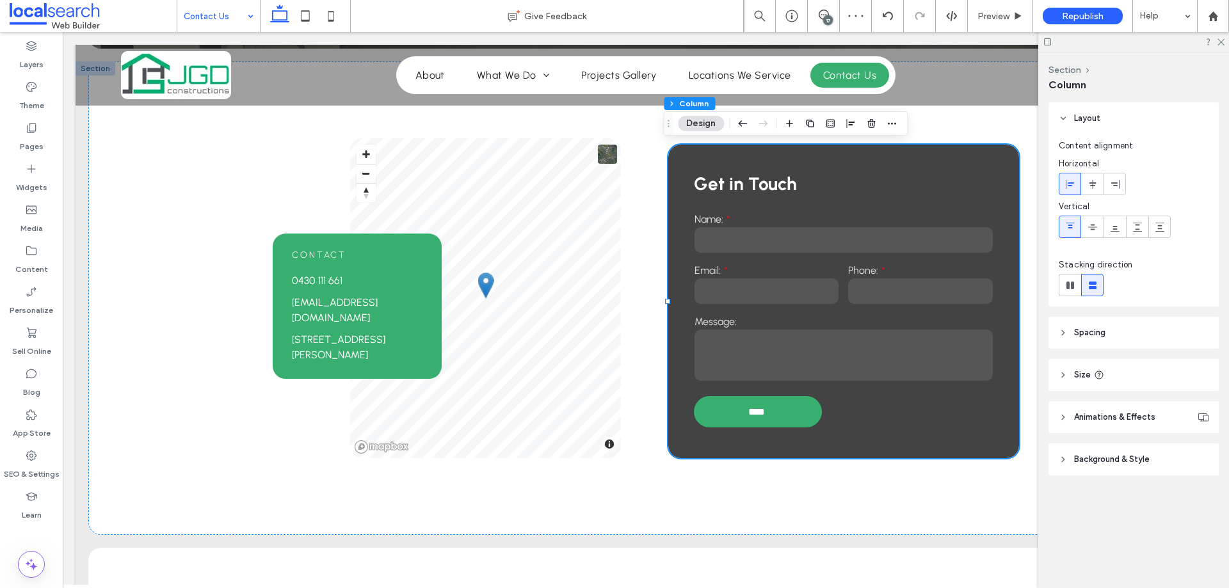
click at [1163, 457] on header "Background & Style" at bounding box center [1134, 460] width 170 height 32
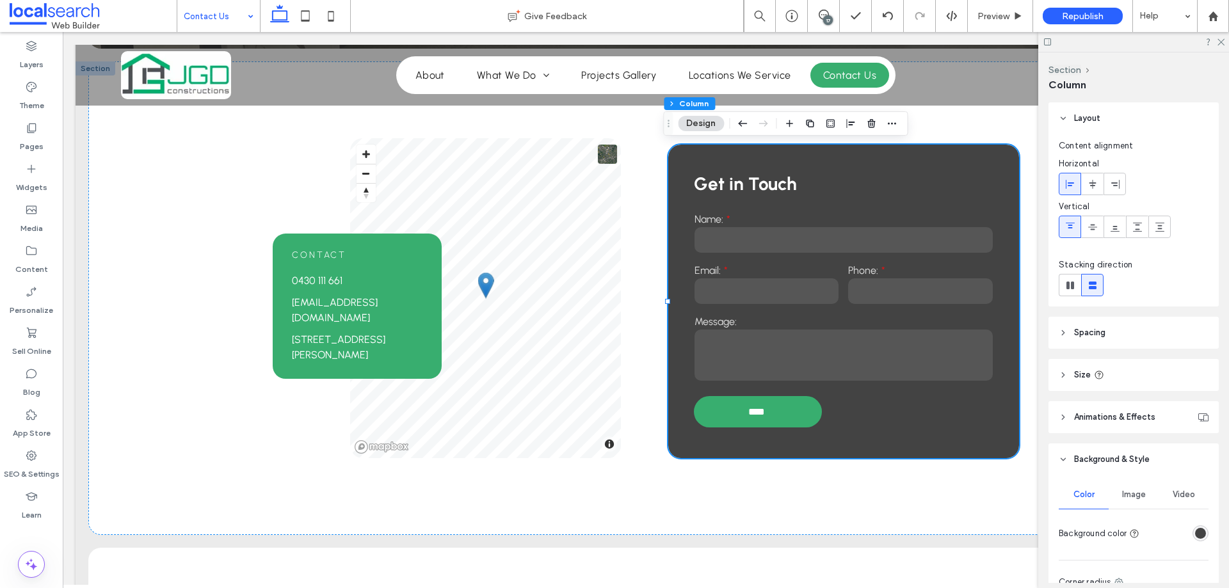
click at [1196, 531] on div "rgba(67, 67, 67, 1)" at bounding box center [1201, 533] width 11 height 11
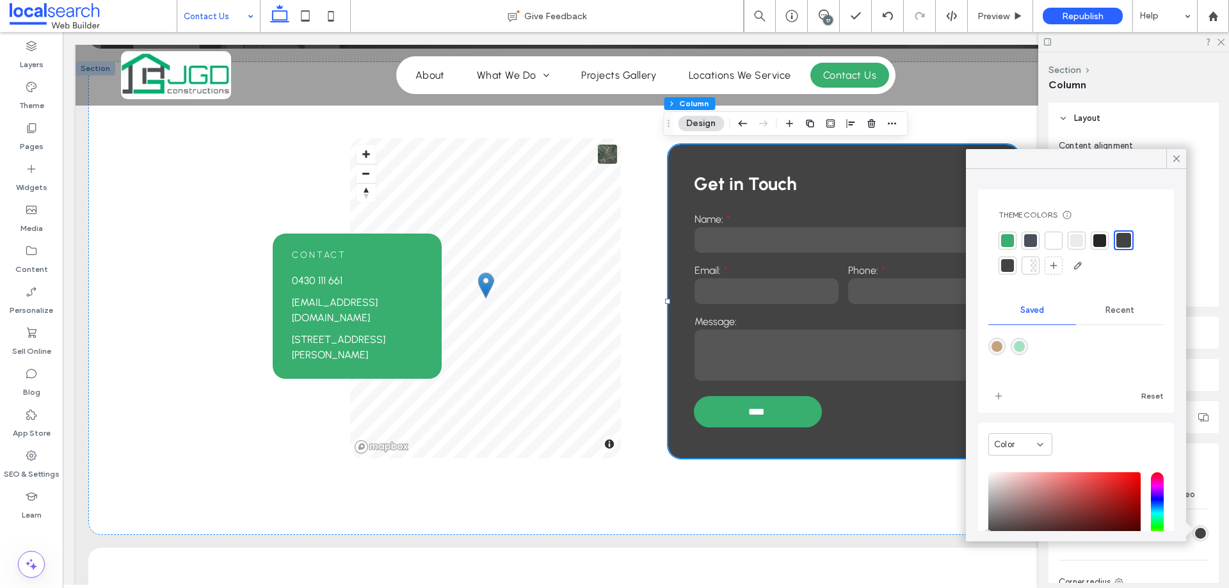
click at [1196, 531] on div "rgba(67, 67, 67, 1)" at bounding box center [1201, 533] width 11 height 11
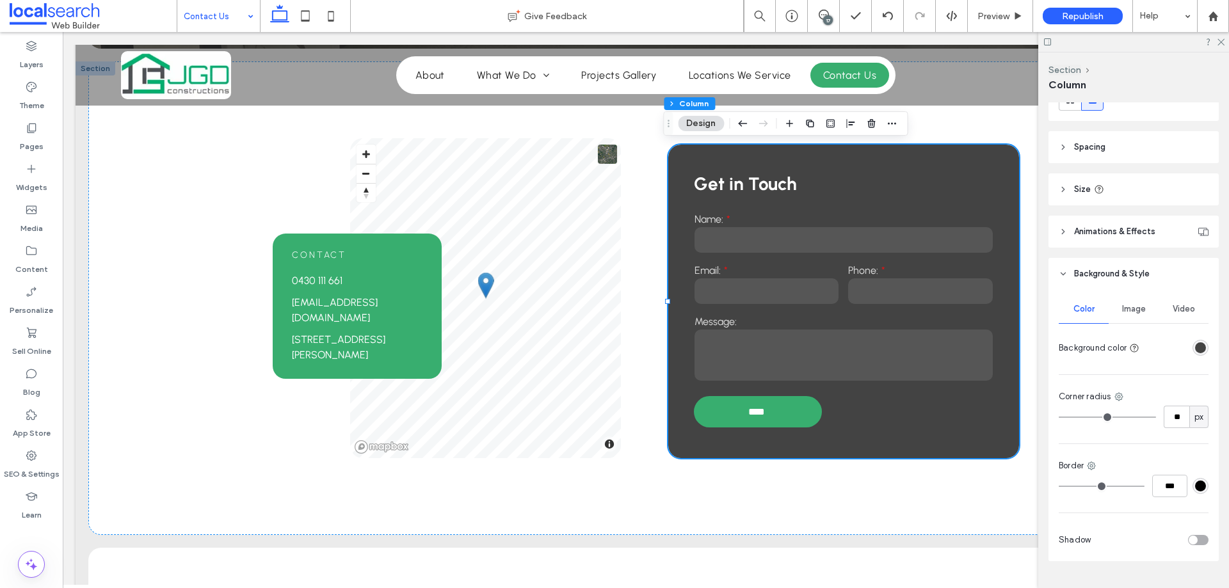
scroll to position [215, 0]
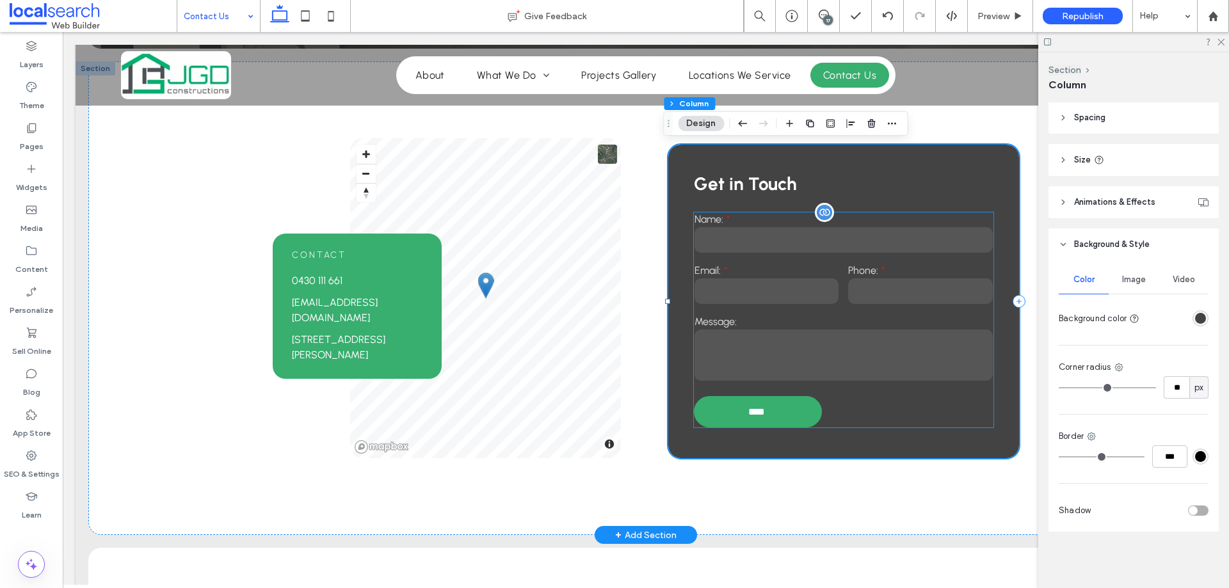
click at [786, 229] on input "text" at bounding box center [844, 240] width 298 height 26
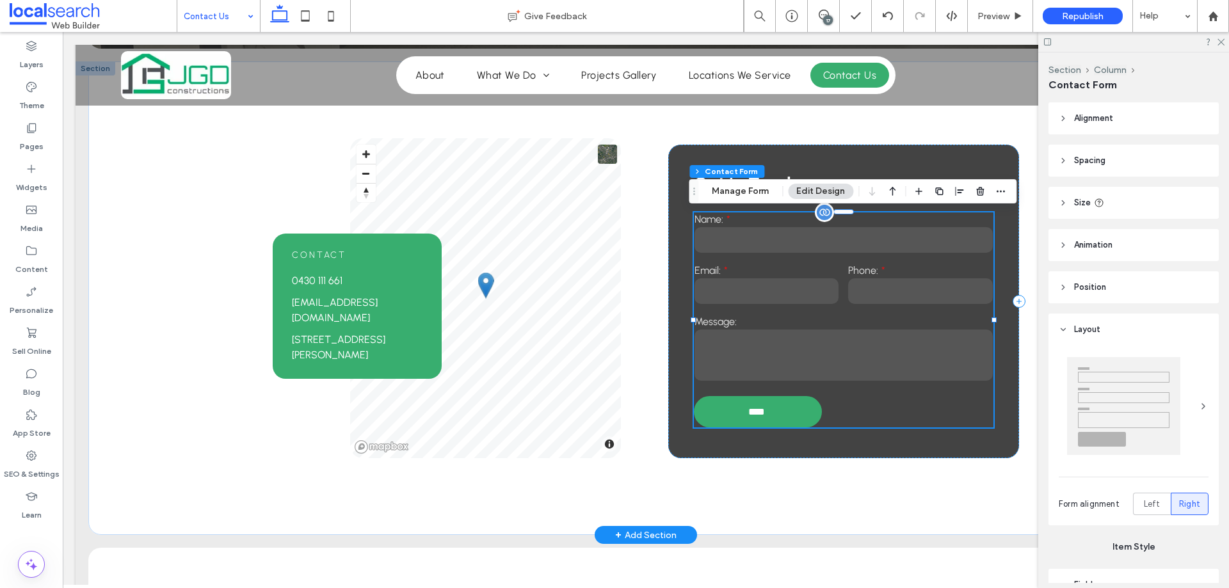
type input "**"
type input "*"
type input "***"
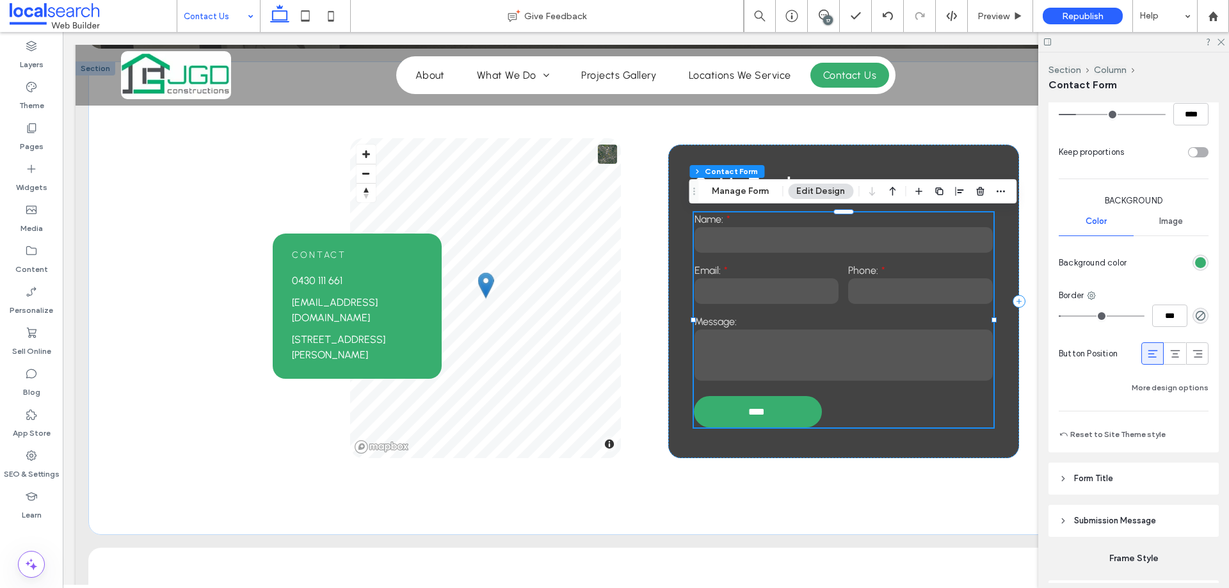
scroll to position [991, 0]
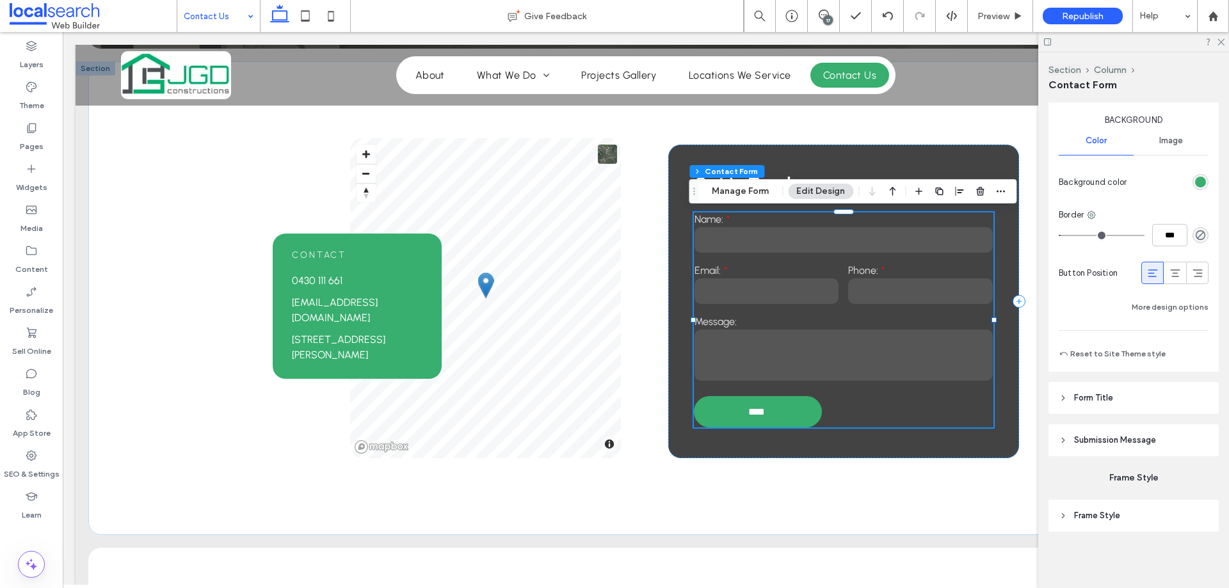
click at [1147, 439] on span "Submission Message" at bounding box center [1115, 440] width 82 height 13
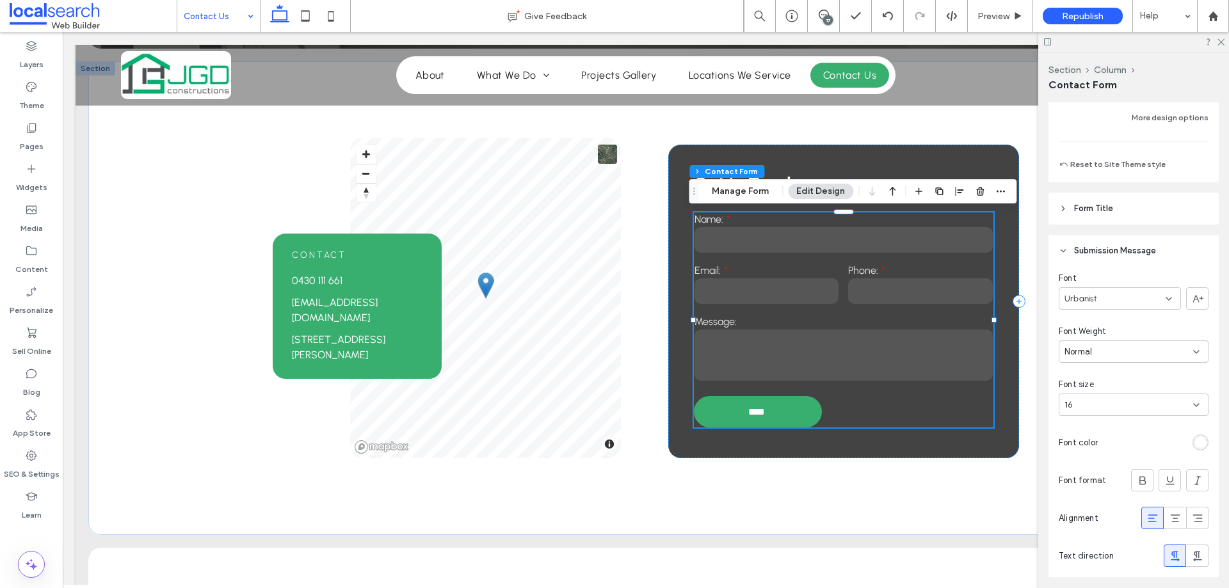
scroll to position [1301, 0]
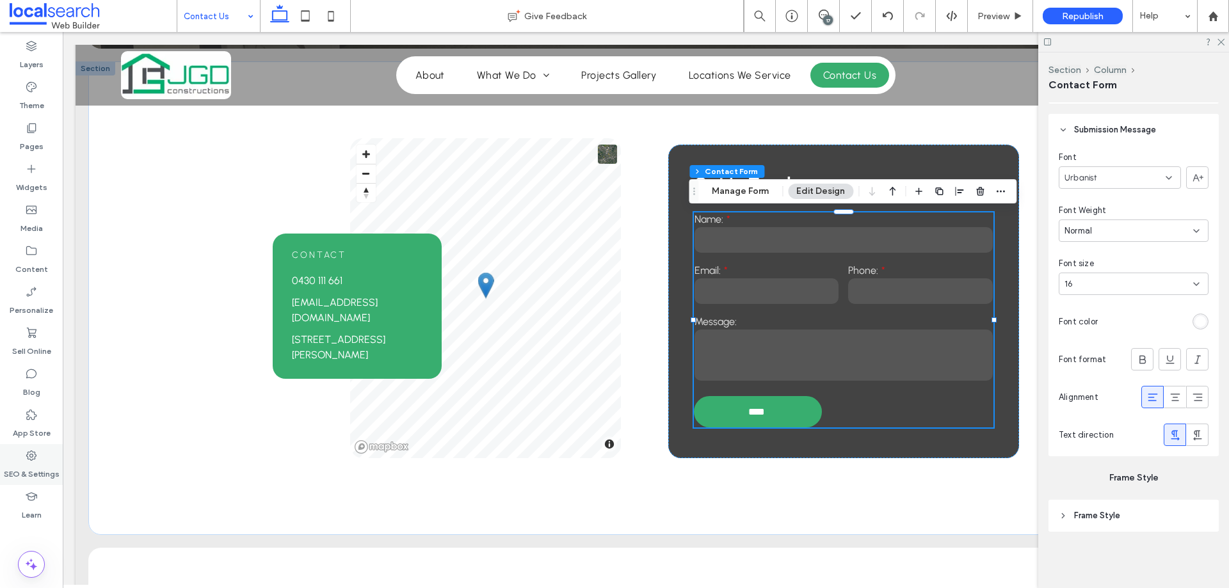
click at [19, 464] on label "SEO & Settings" at bounding box center [32, 471] width 56 height 18
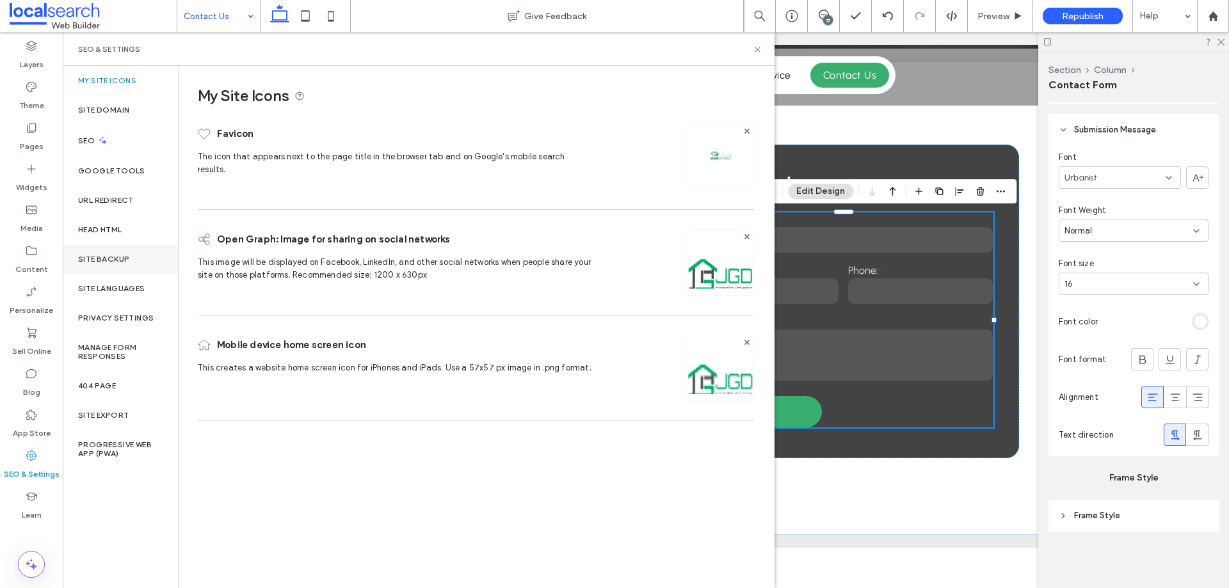
click at [118, 255] on label "Site Backup" at bounding box center [103, 259] width 51 height 9
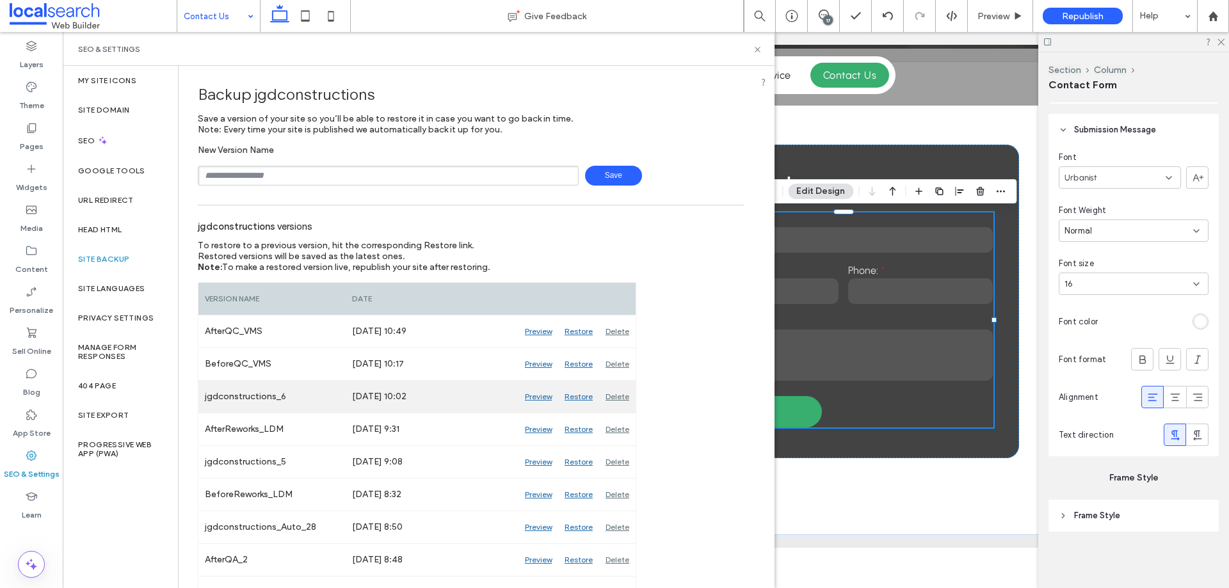
click at [619, 398] on div "Delete" at bounding box center [617, 397] width 36 height 32
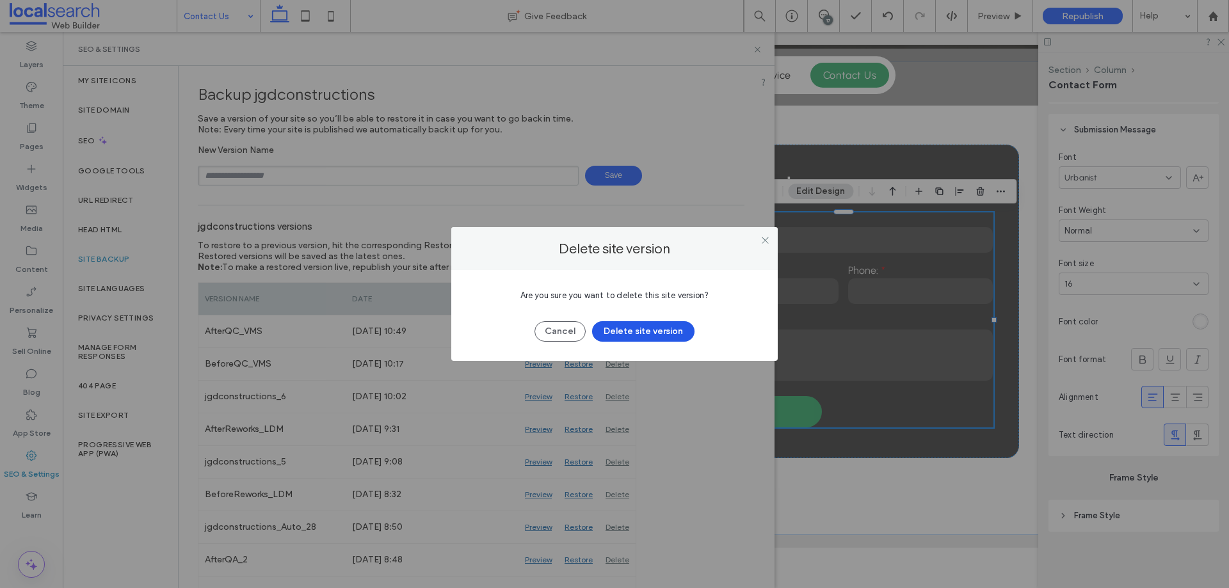
click at [647, 325] on button "Delete site version" at bounding box center [643, 331] width 102 height 20
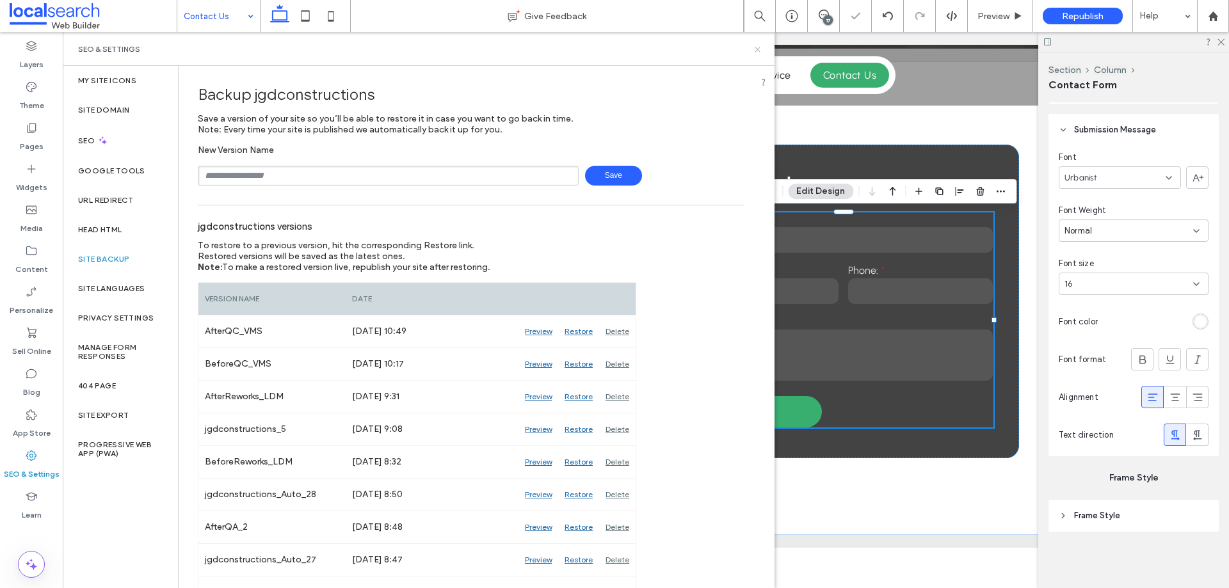
drag, startPoint x: 759, startPoint y: 47, endPoint x: 688, endPoint y: 16, distance: 78.0
click at [759, 47] on icon at bounding box center [758, 50] width 10 height 10
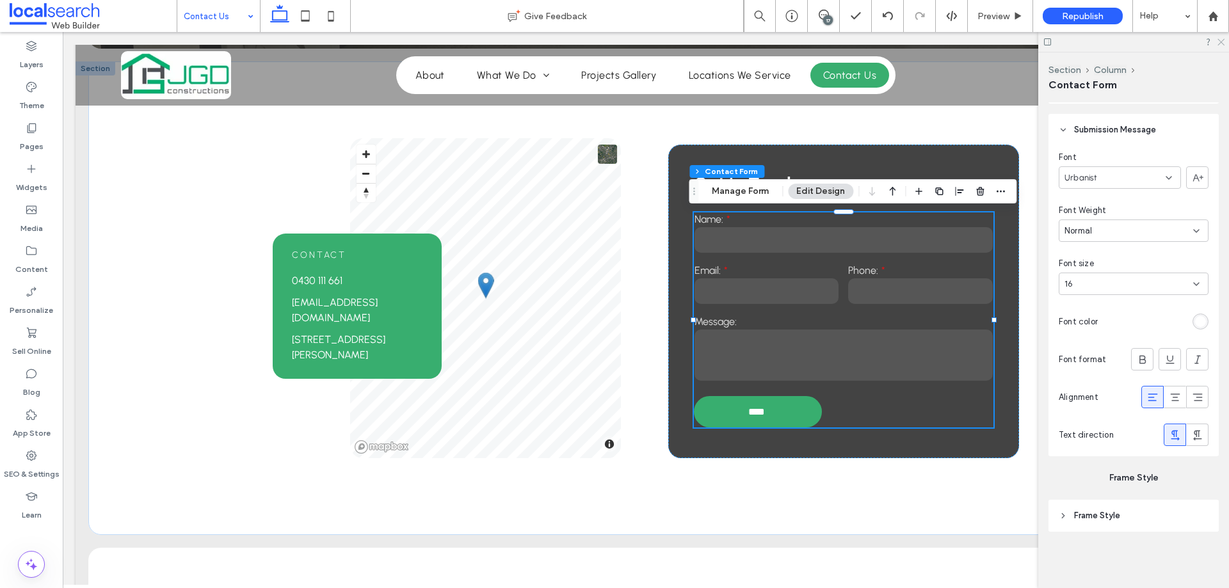
click at [1223, 42] on icon at bounding box center [1221, 41] width 8 height 8
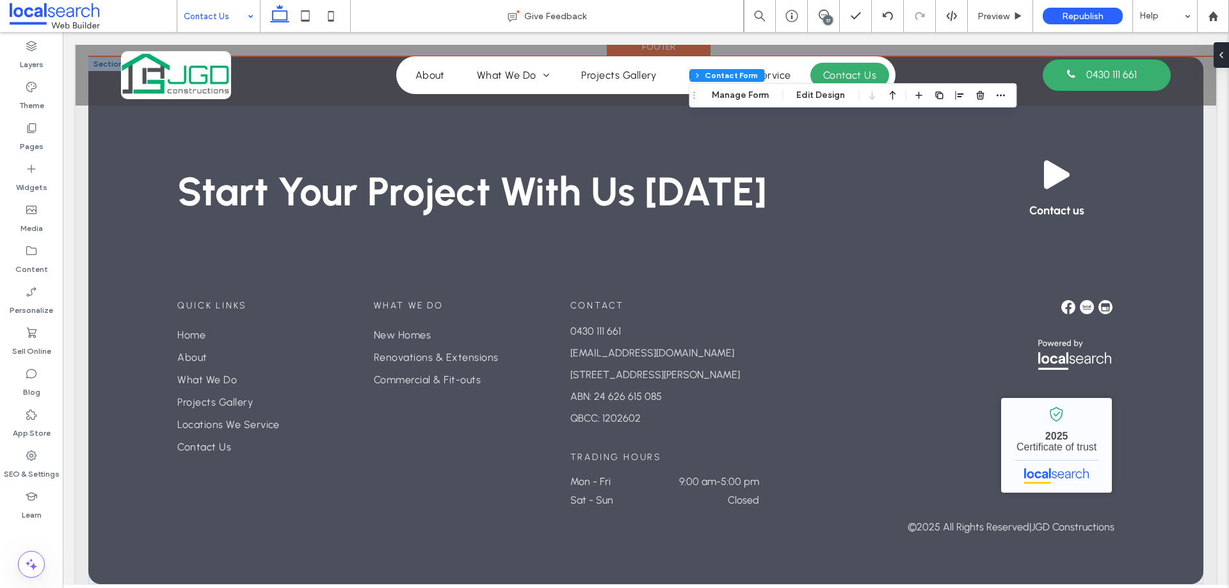
scroll to position [1270, 0]
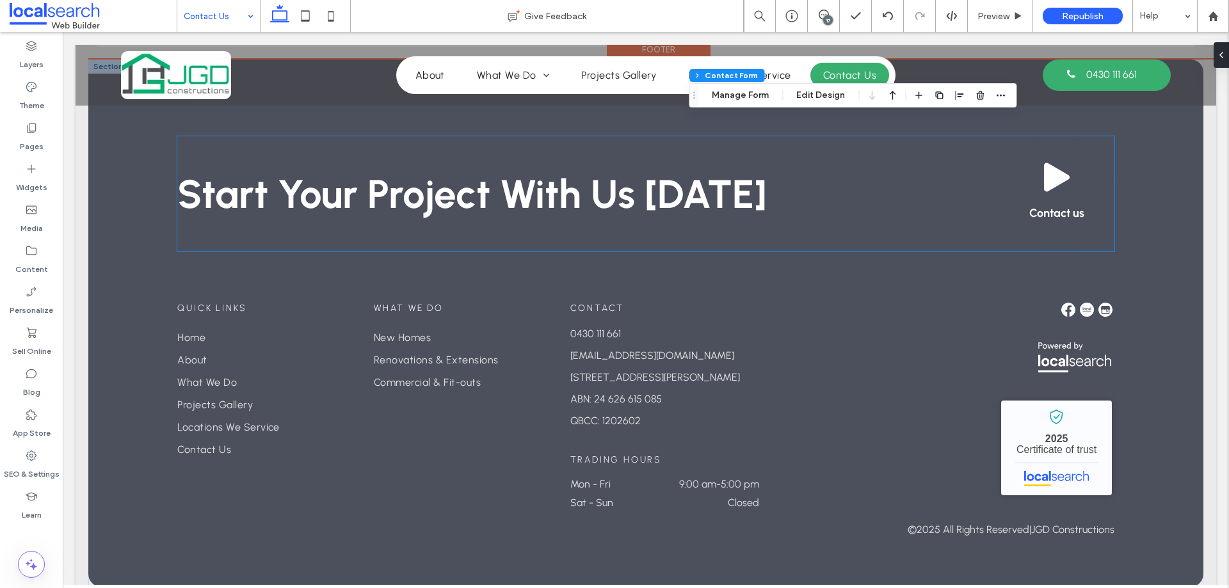
click at [1067, 206] on span "Contact us" at bounding box center [1057, 213] width 55 height 14
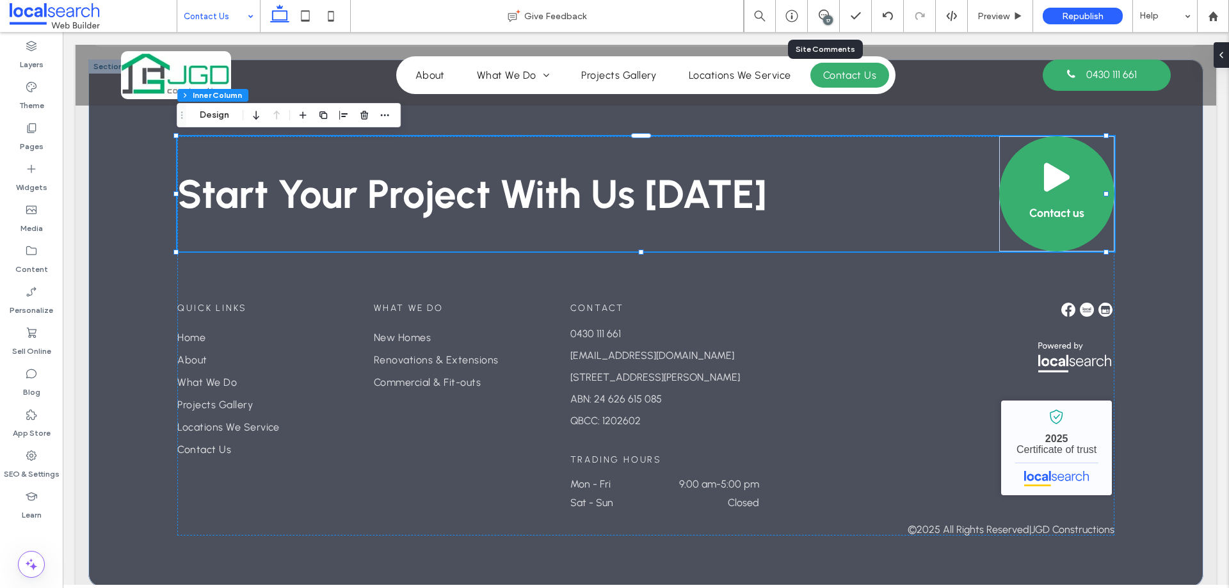
click at [823, 20] on div "17" at bounding box center [823, 16] width 31 height 13
click at [823, 15] on use at bounding box center [824, 15] width 10 height 10
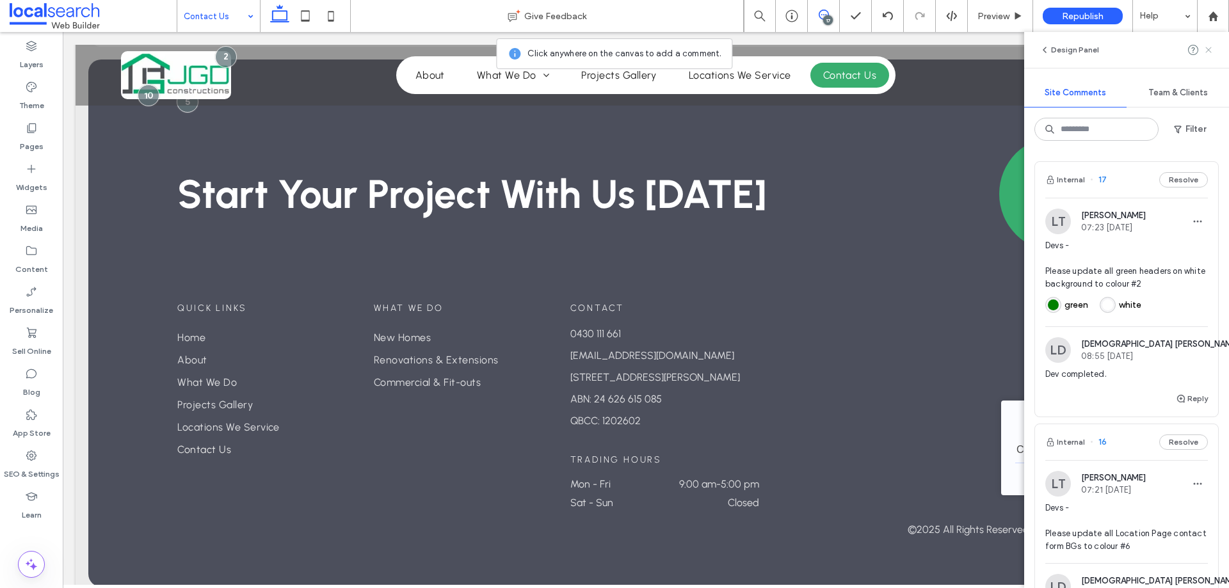
click at [1209, 51] on icon at bounding box center [1209, 50] width 10 height 10
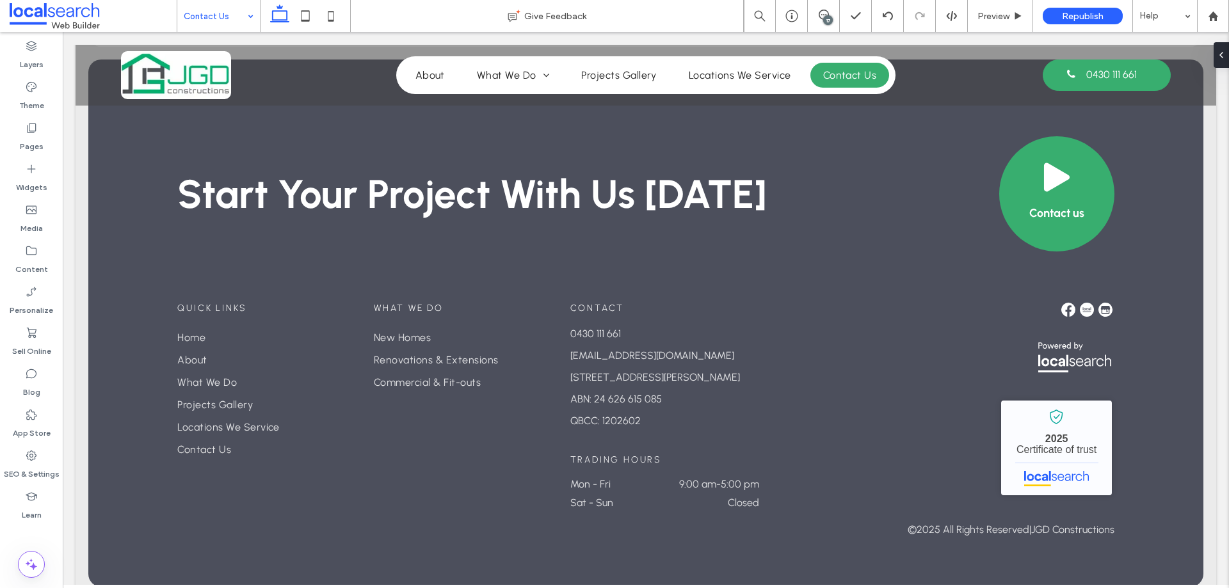
click at [829, 20] on div "17" at bounding box center [828, 20] width 10 height 10
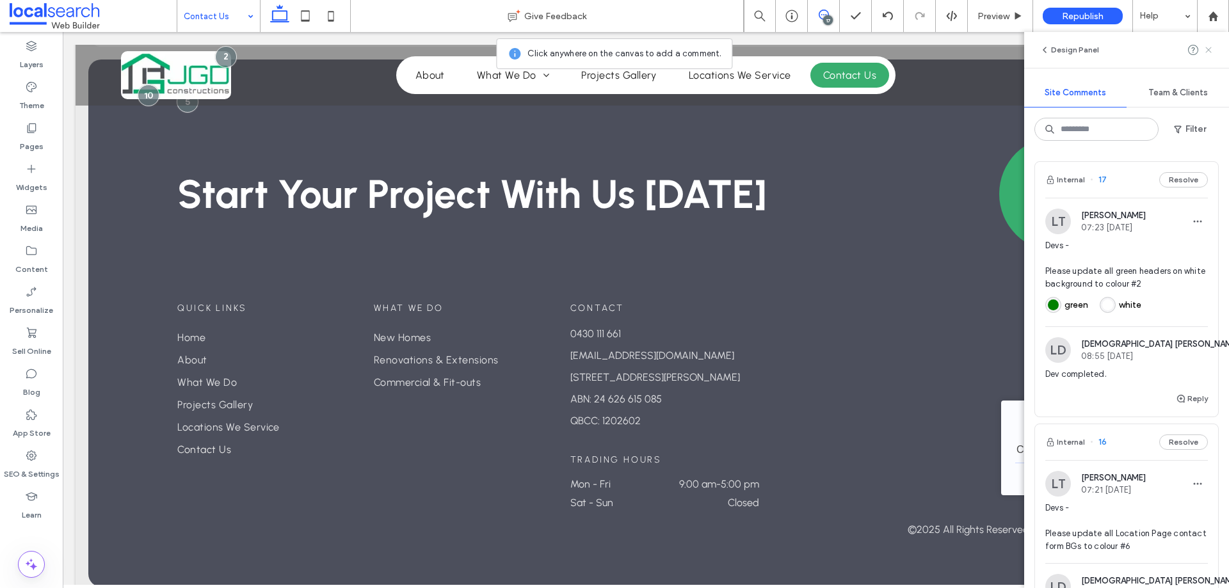
click at [1210, 52] on use at bounding box center [1209, 50] width 6 height 6
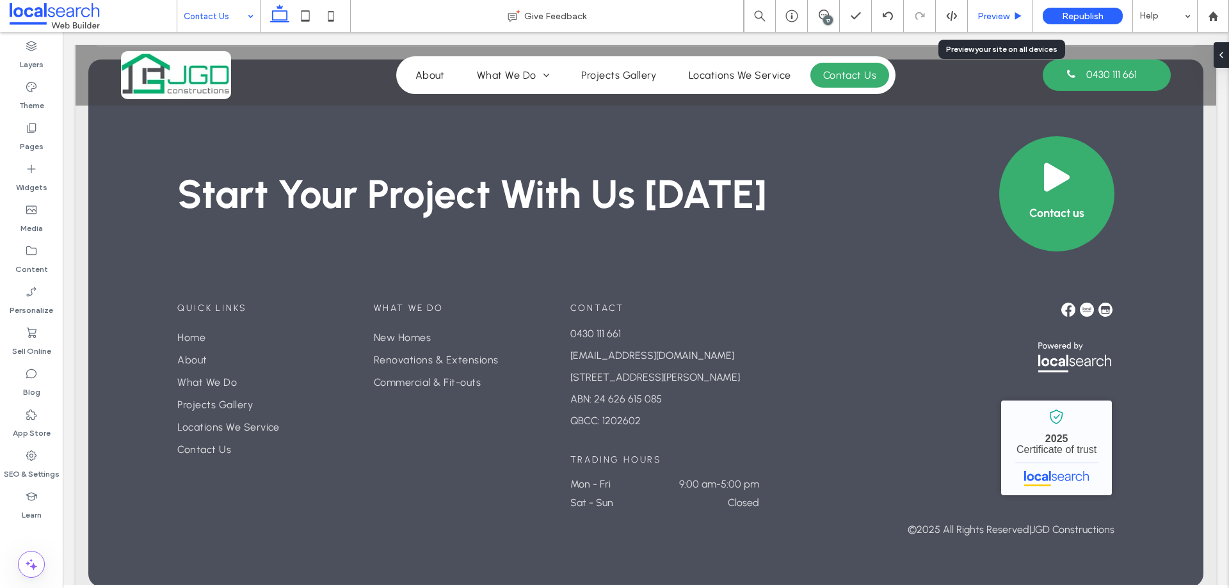
click at [996, 19] on span "Preview" at bounding box center [994, 16] width 32 height 11
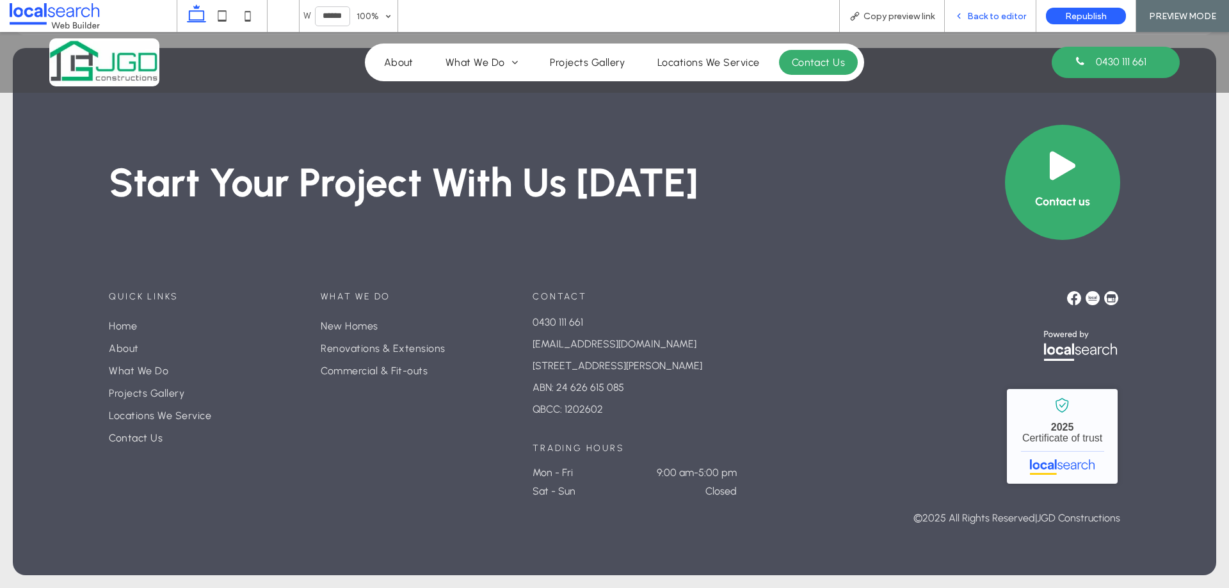
click at [977, 15] on span "Back to editor" at bounding box center [997, 16] width 59 height 11
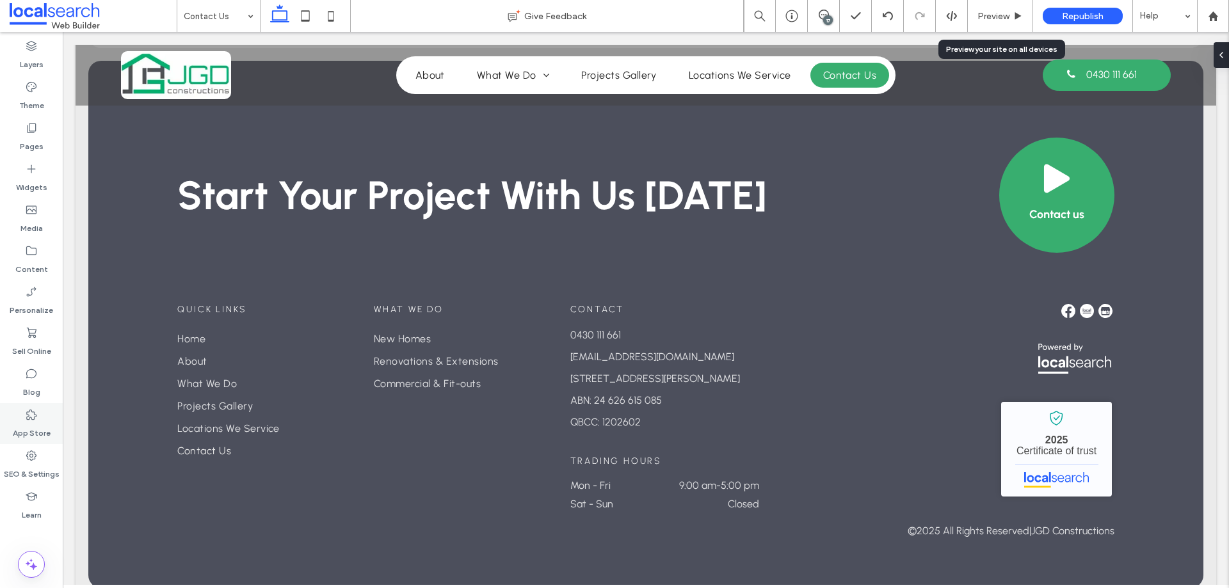
click at [25, 426] on label "App Store" at bounding box center [32, 430] width 38 height 18
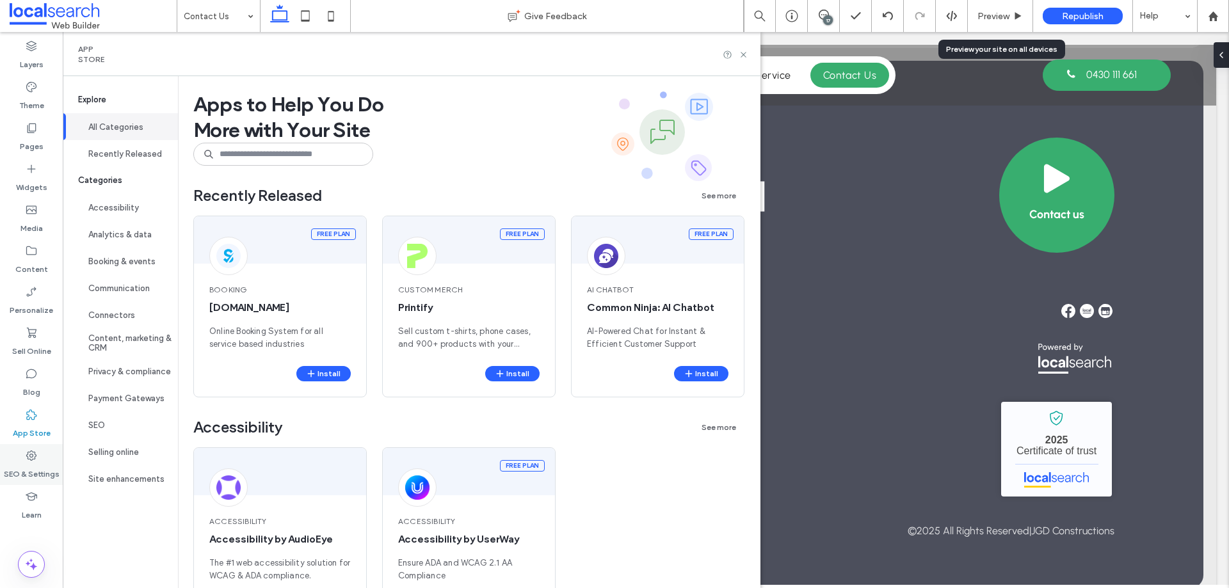
click at [35, 467] on label "SEO & Settings" at bounding box center [32, 471] width 56 height 18
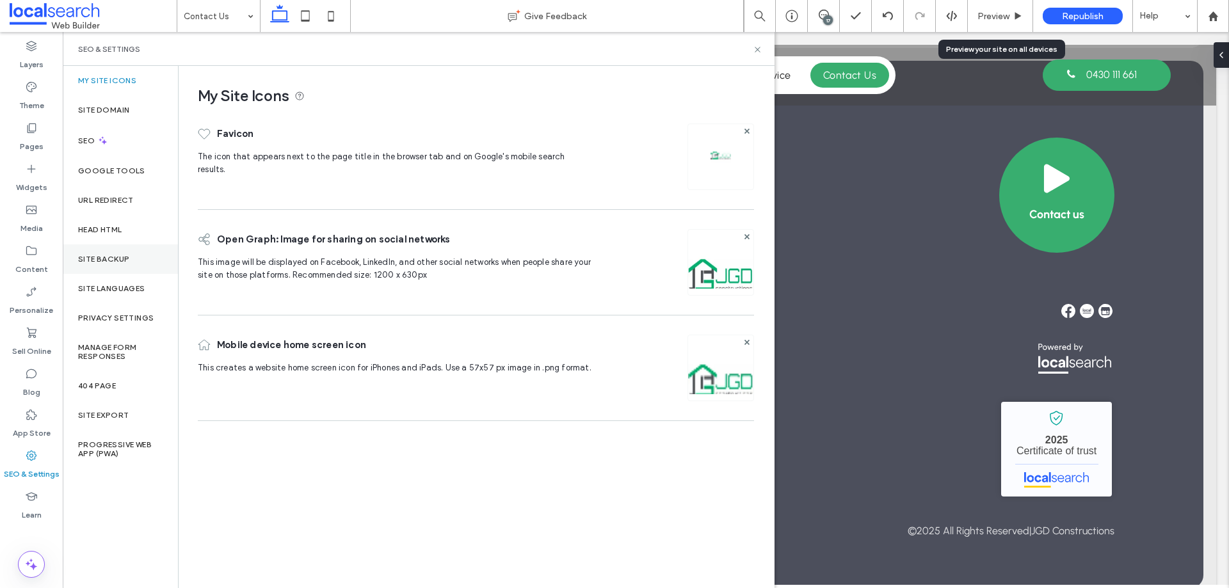
click at [142, 256] on div "Site Backup" at bounding box center [120, 259] width 115 height 29
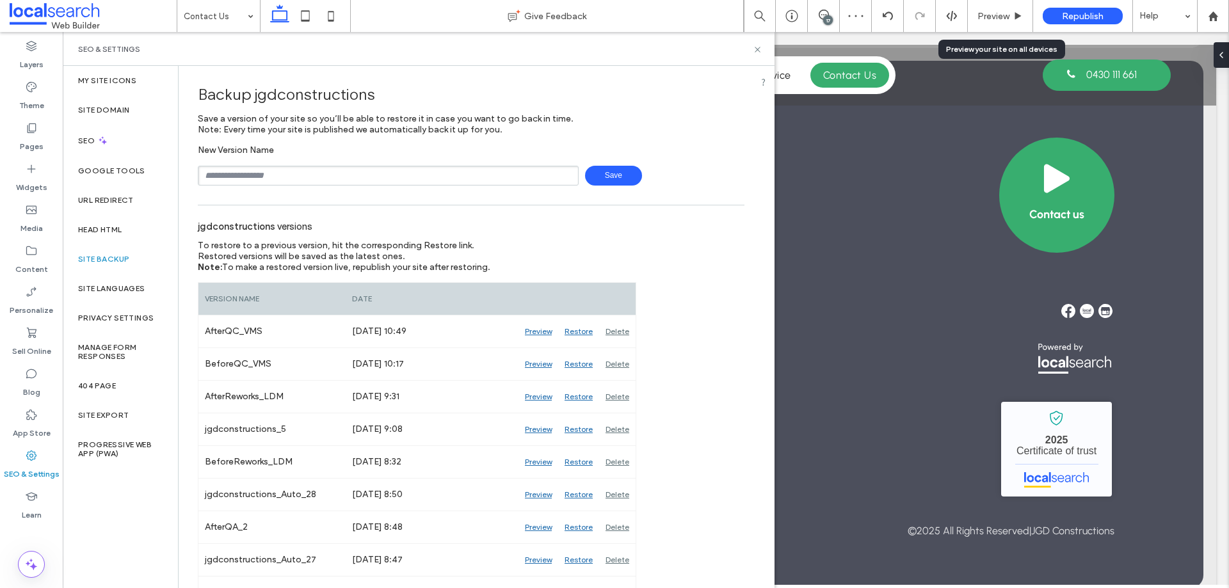
click at [614, 174] on span "Save" at bounding box center [613, 176] width 57 height 20
click at [757, 49] on icon at bounding box center [758, 50] width 10 height 10
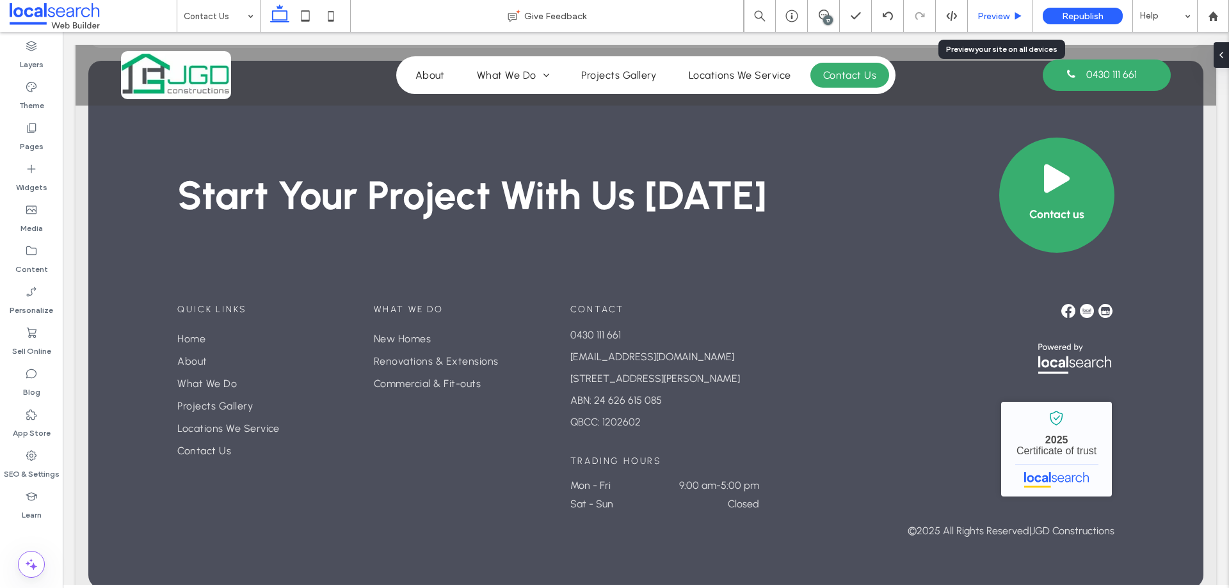
click at [982, 21] on div "Preview" at bounding box center [1000, 16] width 65 height 32
click at [991, 12] on span "Preview" at bounding box center [994, 16] width 32 height 11
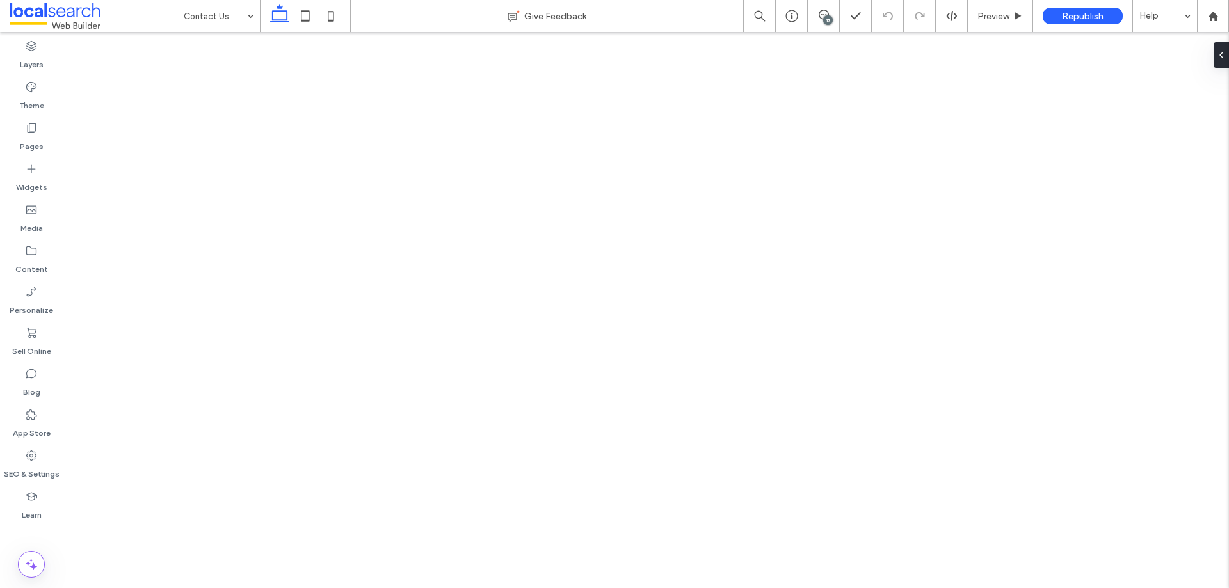
click at [40, 467] on label "SEO & Settings" at bounding box center [32, 471] width 56 height 18
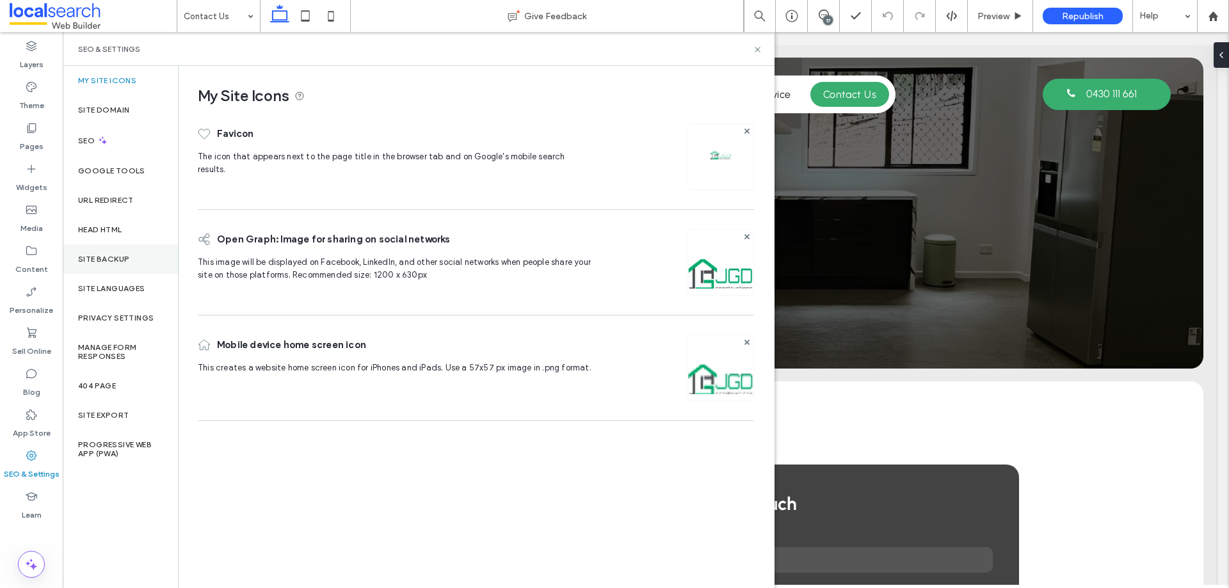
click at [106, 257] on label "Site Backup" at bounding box center [103, 259] width 51 height 9
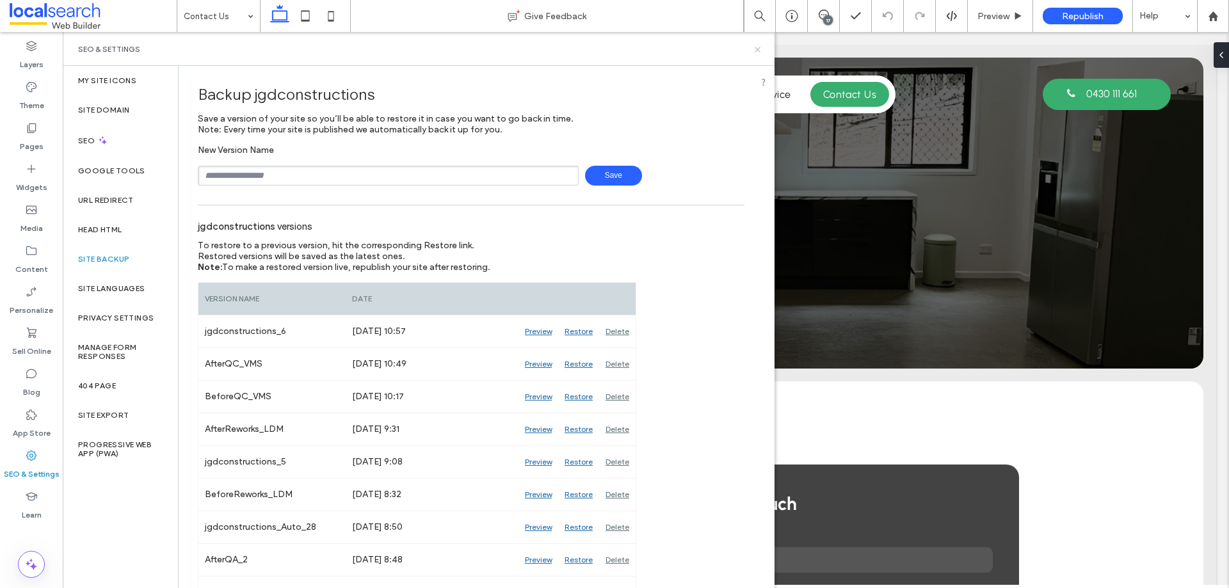
click at [759, 46] on icon at bounding box center [758, 50] width 10 height 10
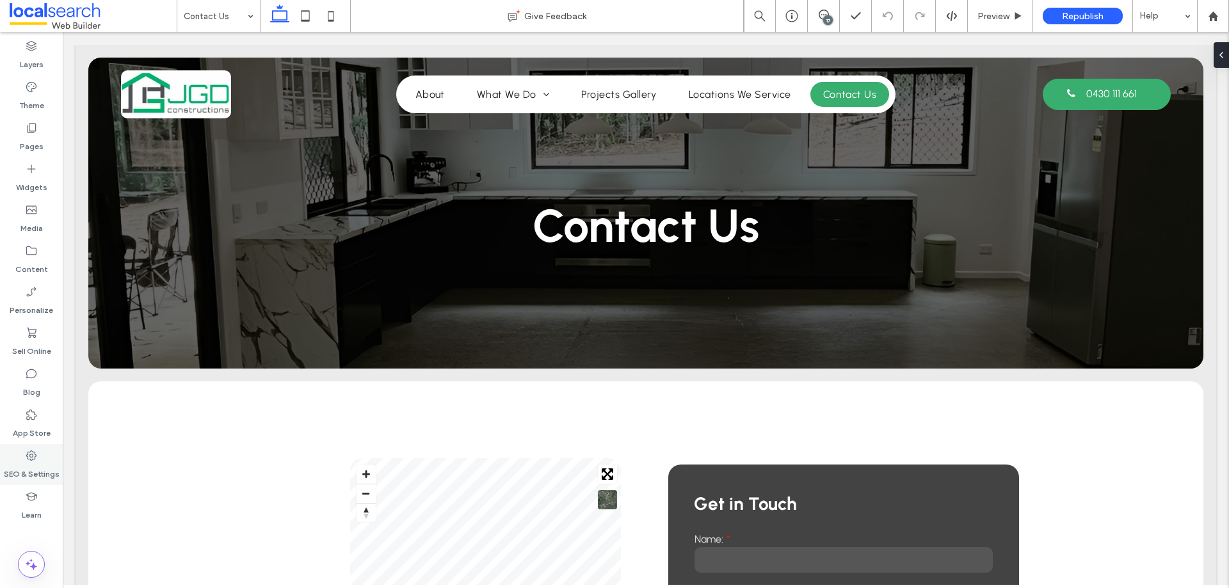
click at [22, 464] on label "SEO & Settings" at bounding box center [32, 471] width 56 height 18
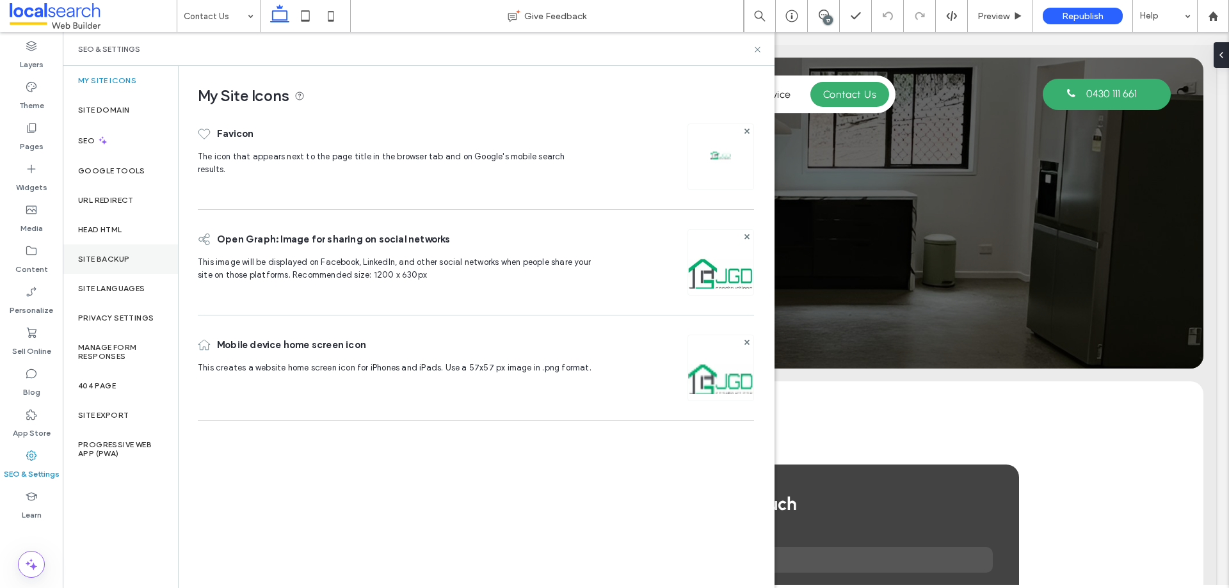
click at [97, 263] on label "Site Backup" at bounding box center [103, 259] width 51 height 9
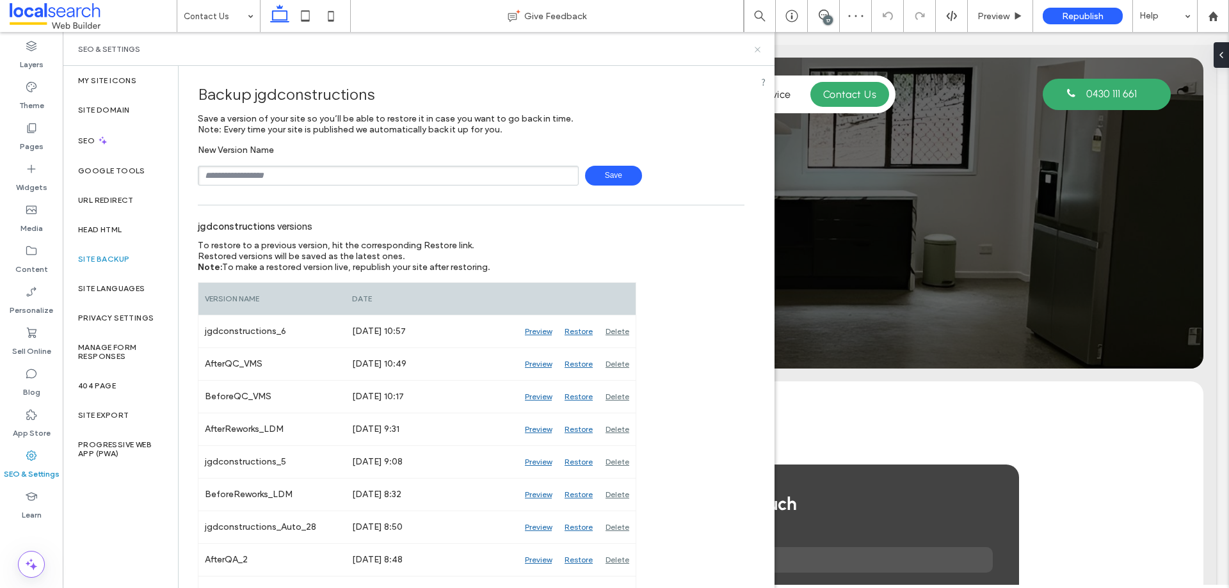
click at [759, 47] on icon at bounding box center [758, 50] width 10 height 10
